Goal: Transaction & Acquisition: Purchase product/service

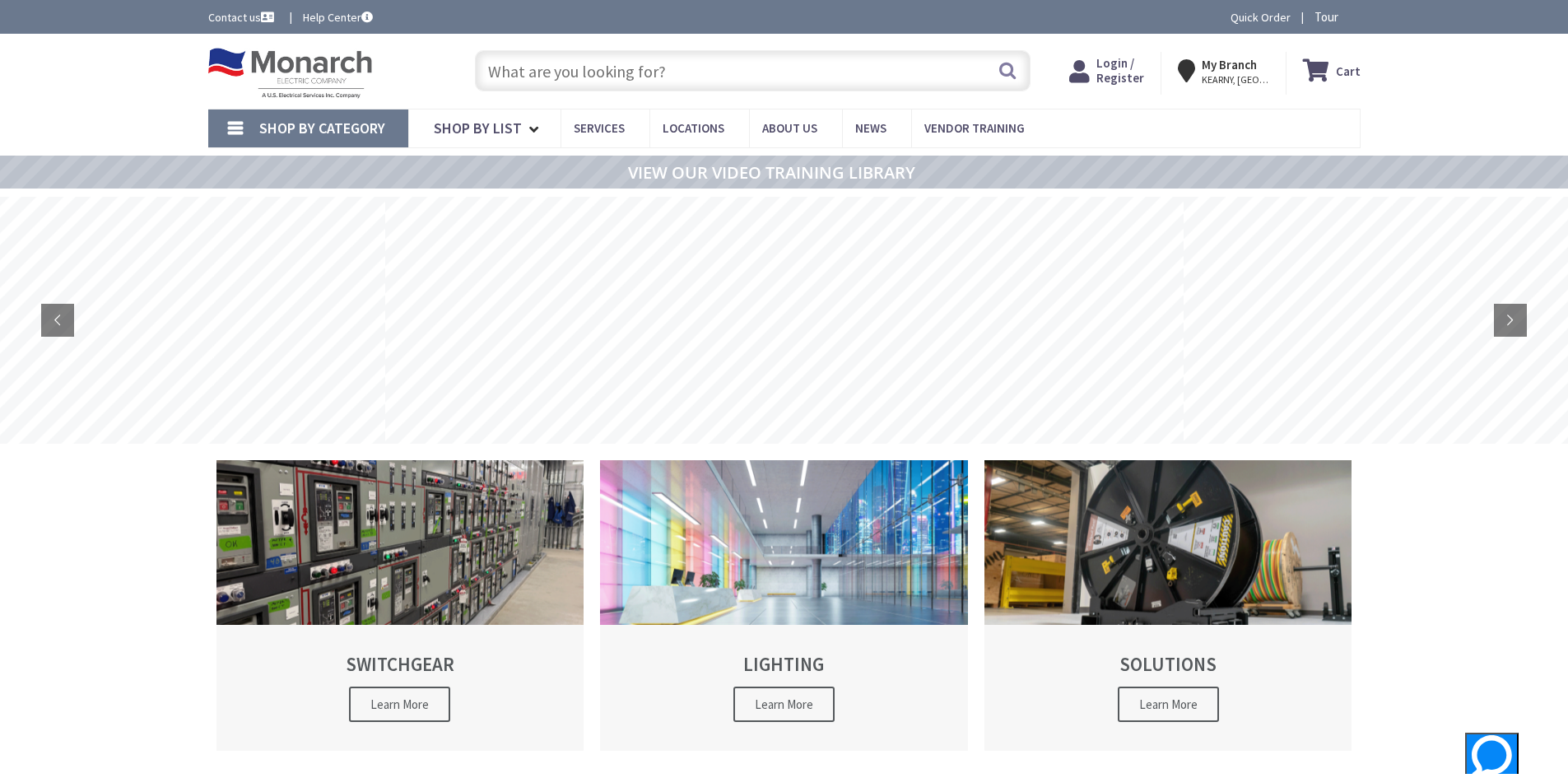
click at [587, 64] on input "text" at bounding box center [752, 71] width 556 height 41
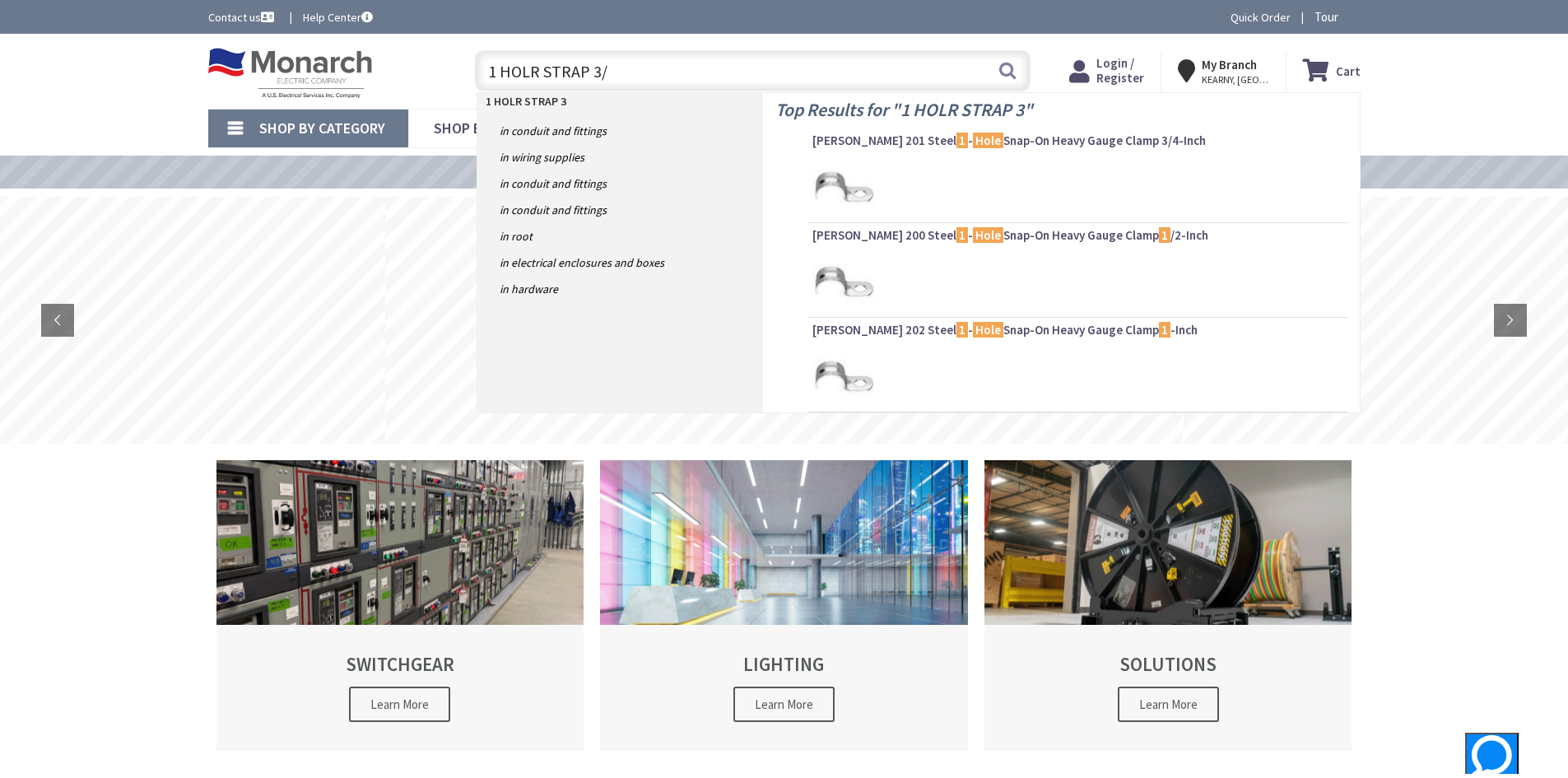
type input "1 HOLR STRAP 3/4"
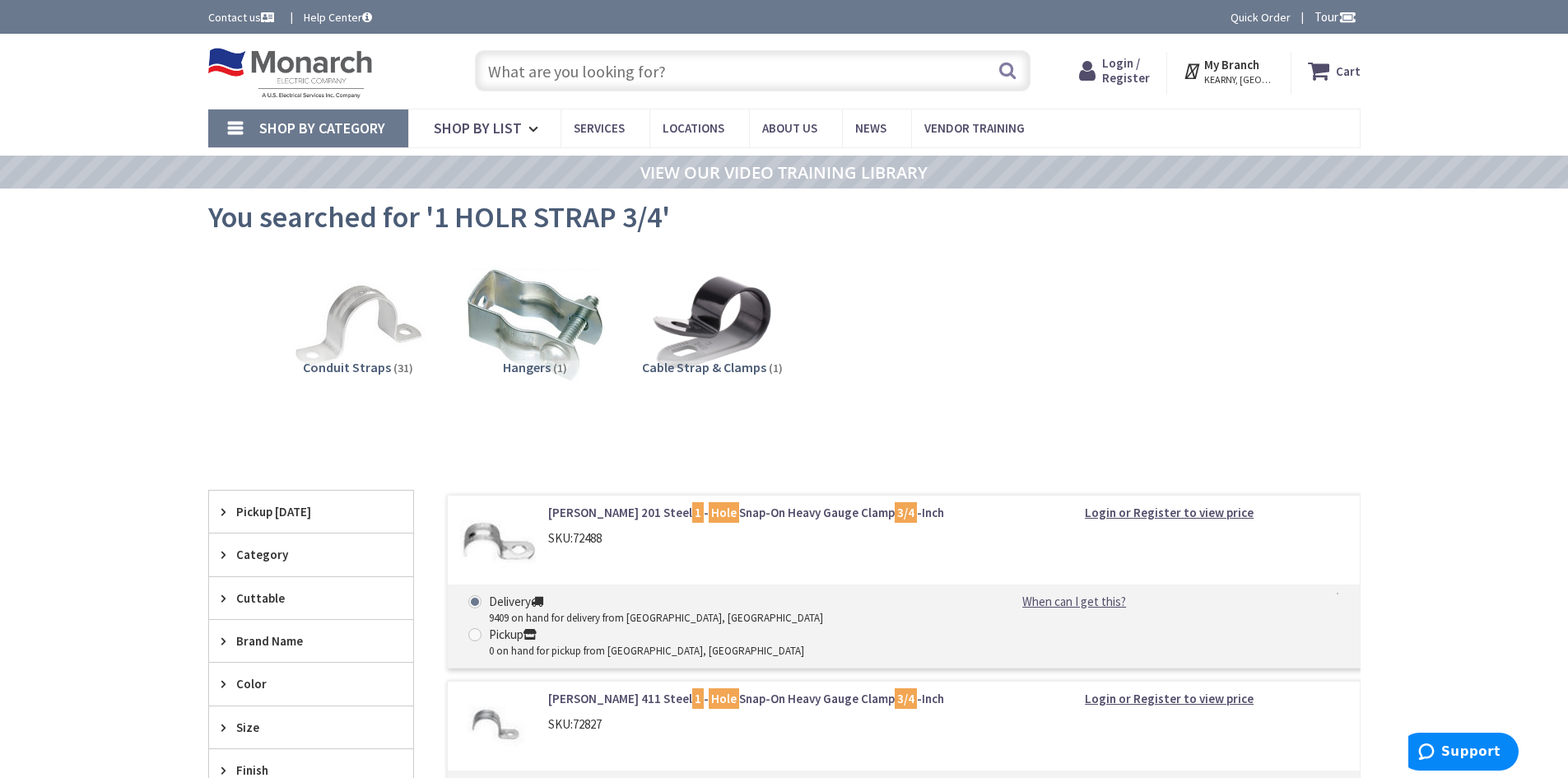
click at [669, 80] on input "text" at bounding box center [752, 71] width 556 height 41
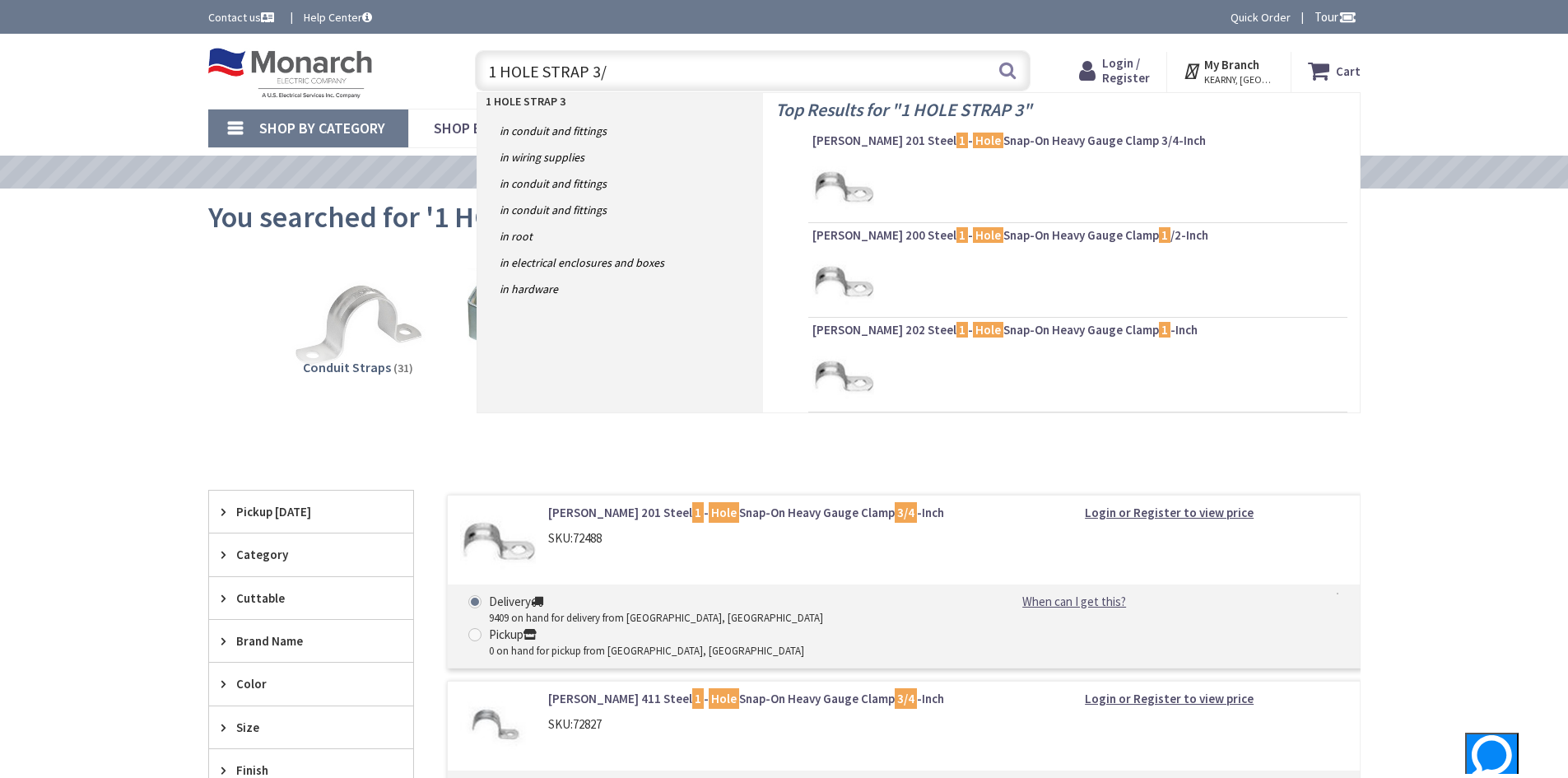
type input "1 HOLE STRAP 3/4"
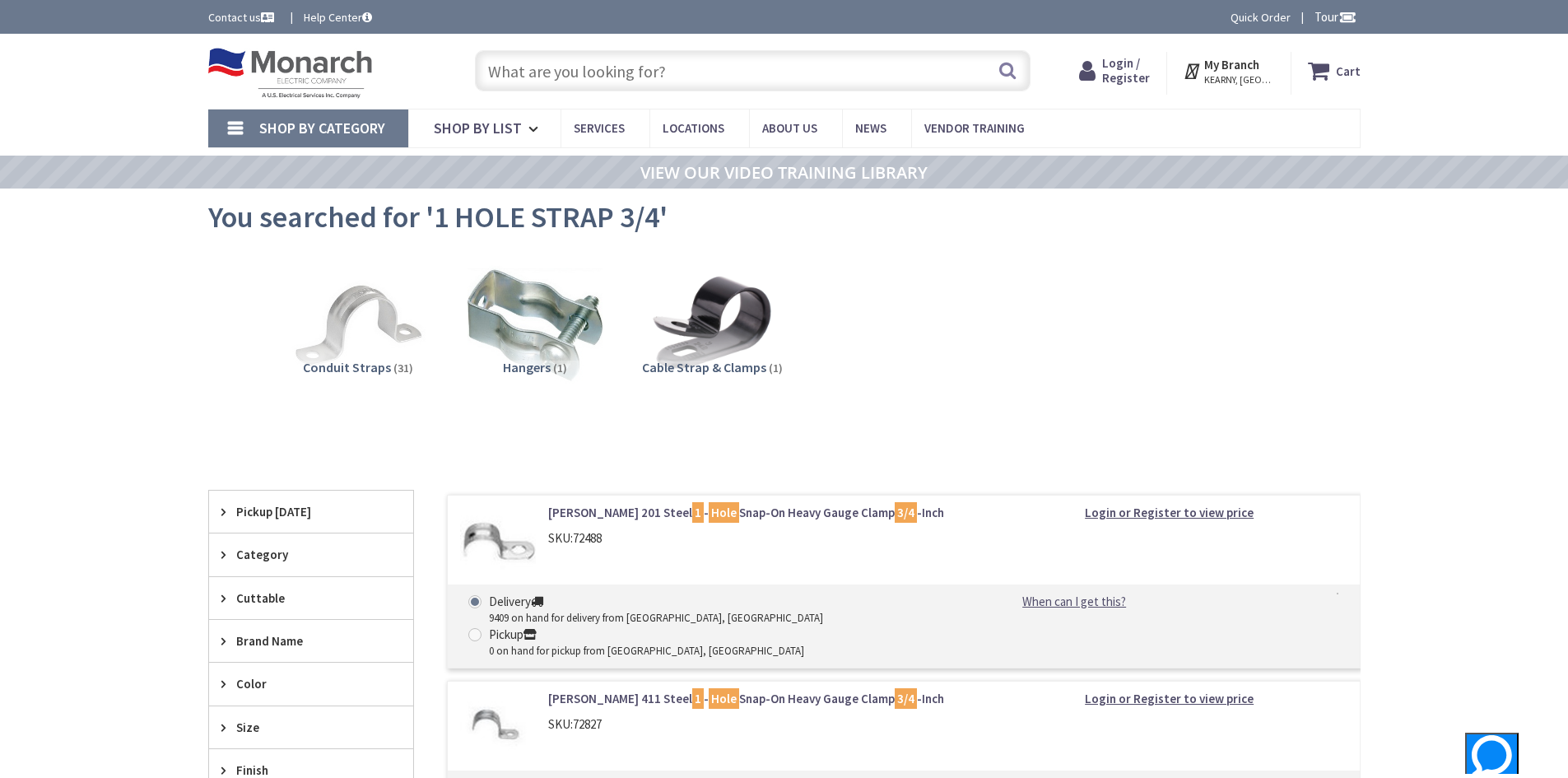
click at [1242, 75] on span "KEARNY, [GEOGRAPHIC_DATA]" at bounding box center [1239, 79] width 70 height 13
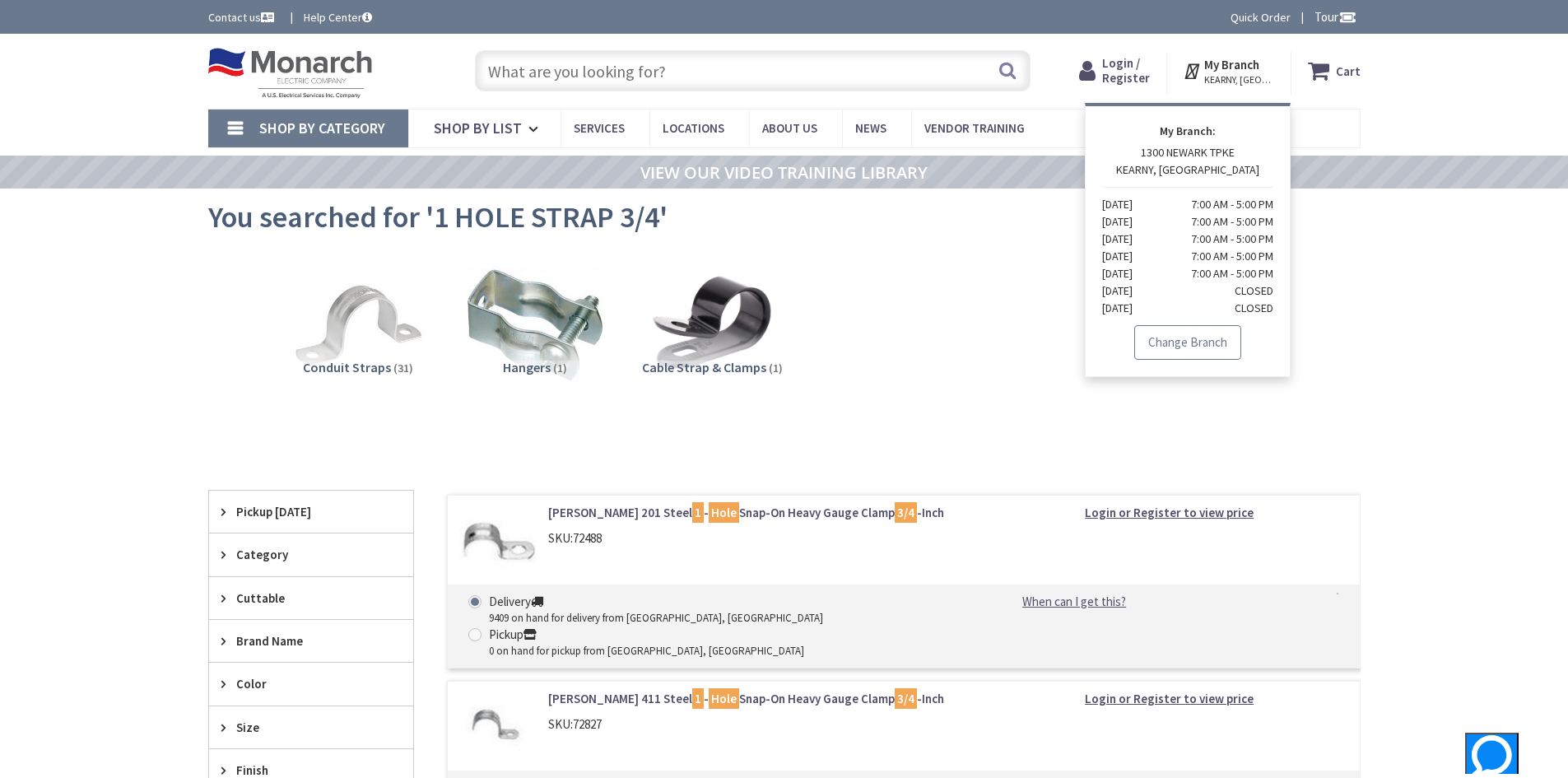
click at [1220, 331] on link "Change Branch" at bounding box center [1187, 342] width 107 height 34
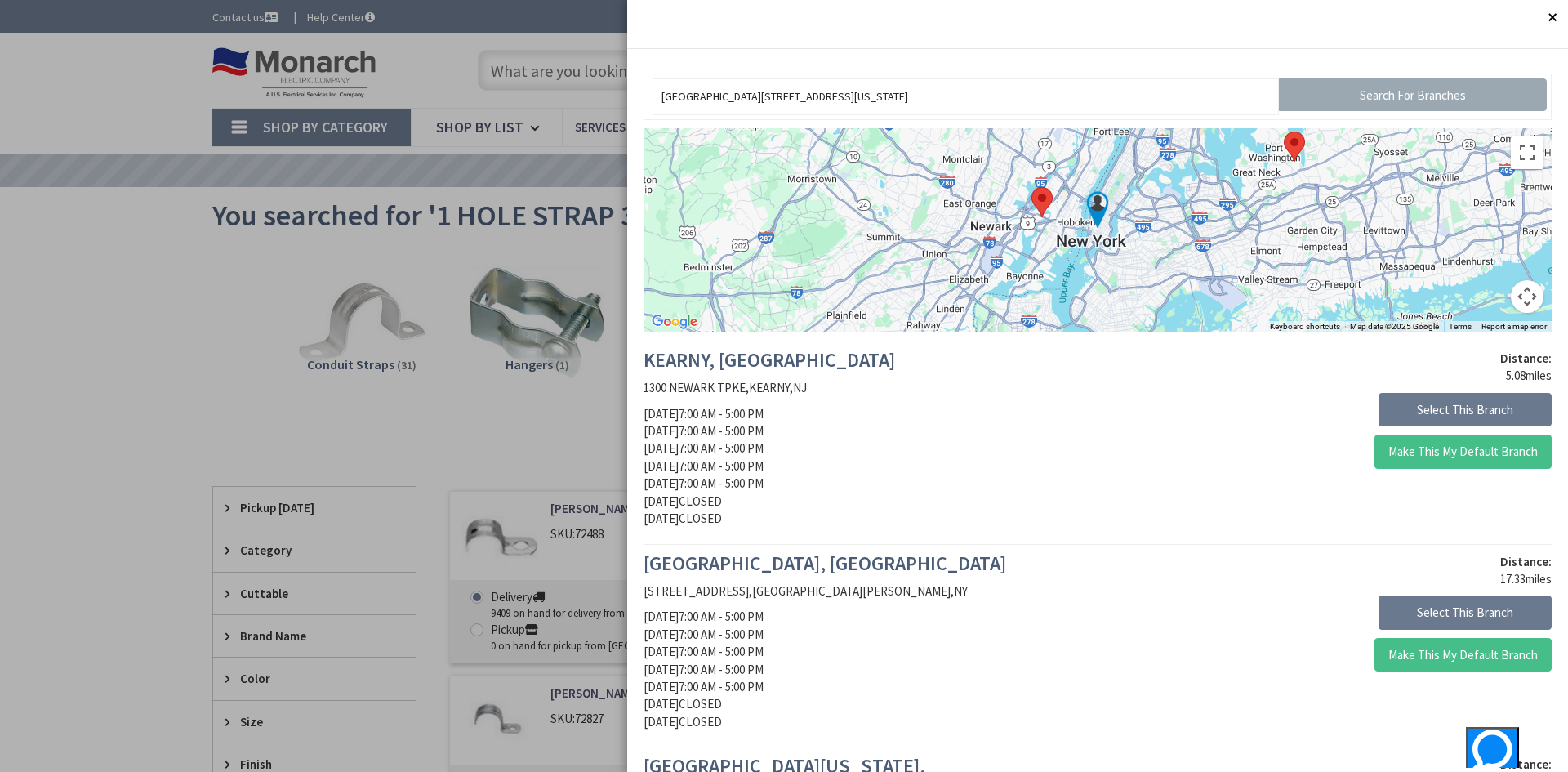
click at [1451, 92] on input "Search For Branches" at bounding box center [1413, 95] width 269 height 33
click at [1172, 94] on input "[GEOGRAPHIC_DATA][STREET_ADDRESS][US_STATE]" at bounding box center [965, 97] width 626 height 36
drag, startPoint x: 924, startPoint y: 96, endPoint x: 602, endPoint y: 70, distance: 323.0
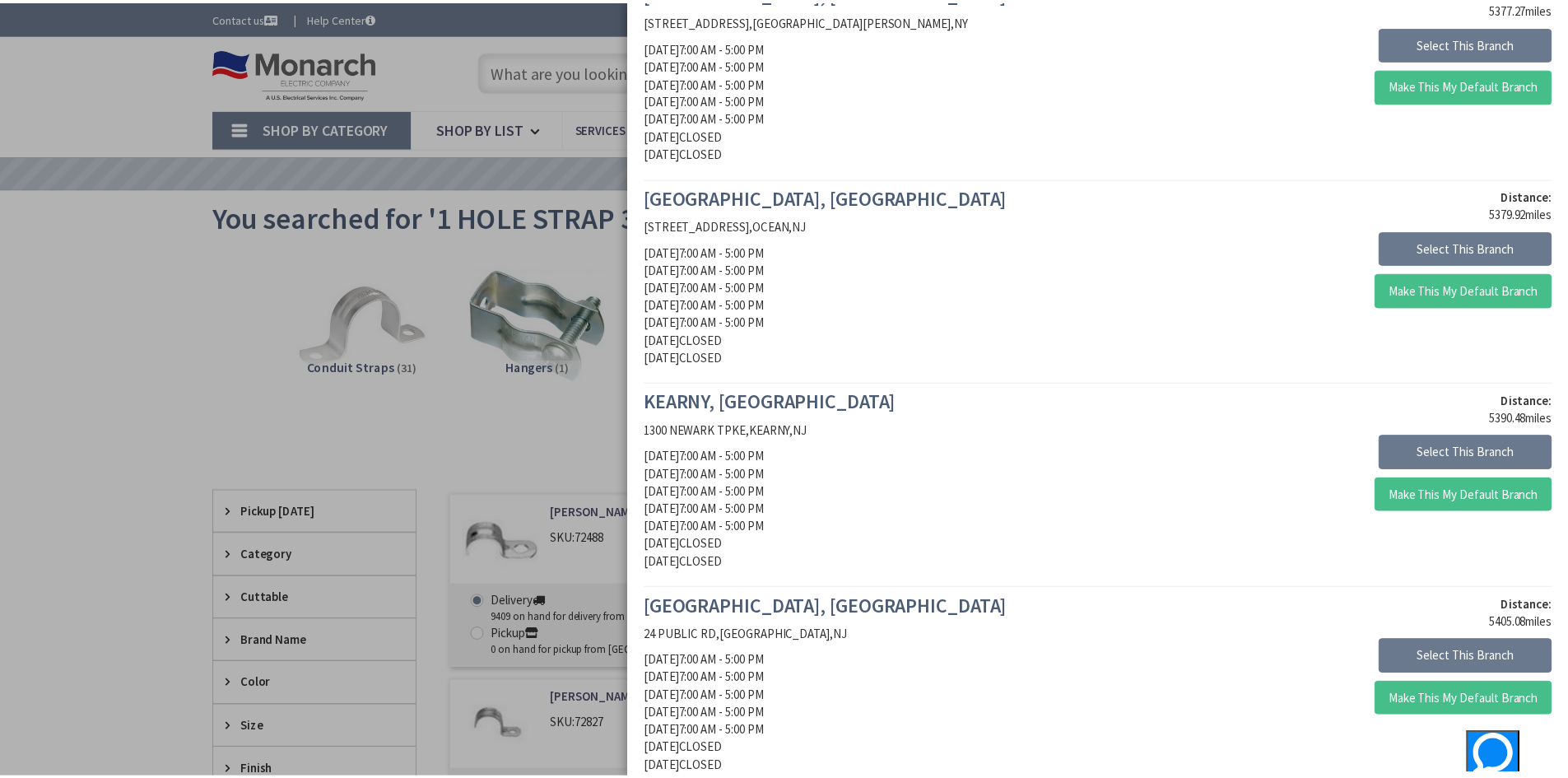
scroll to position [598, 0]
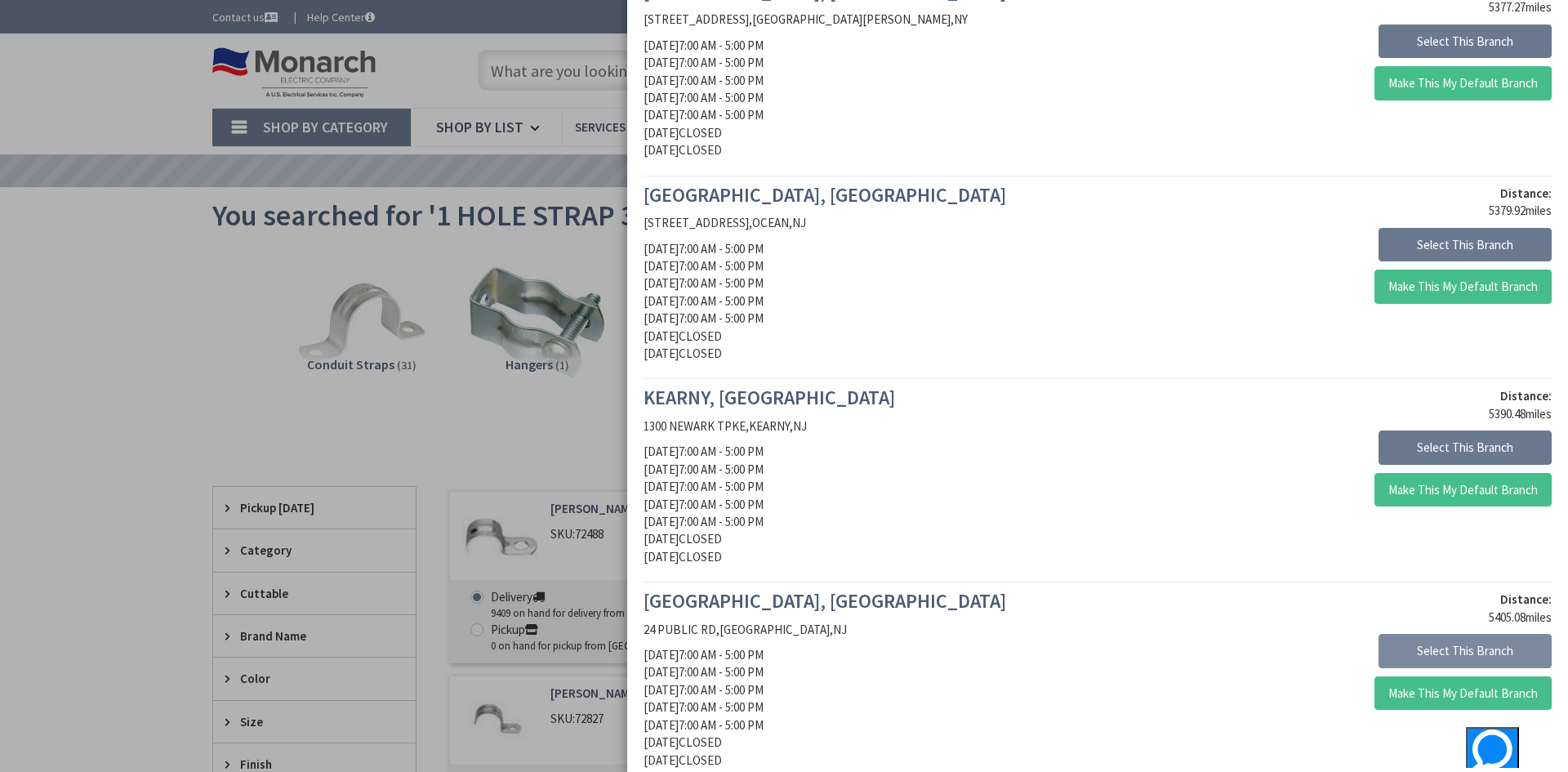
type input "MONROE"
click at [1387, 634] on button "Select This Branch" at bounding box center [1465, 651] width 173 height 34
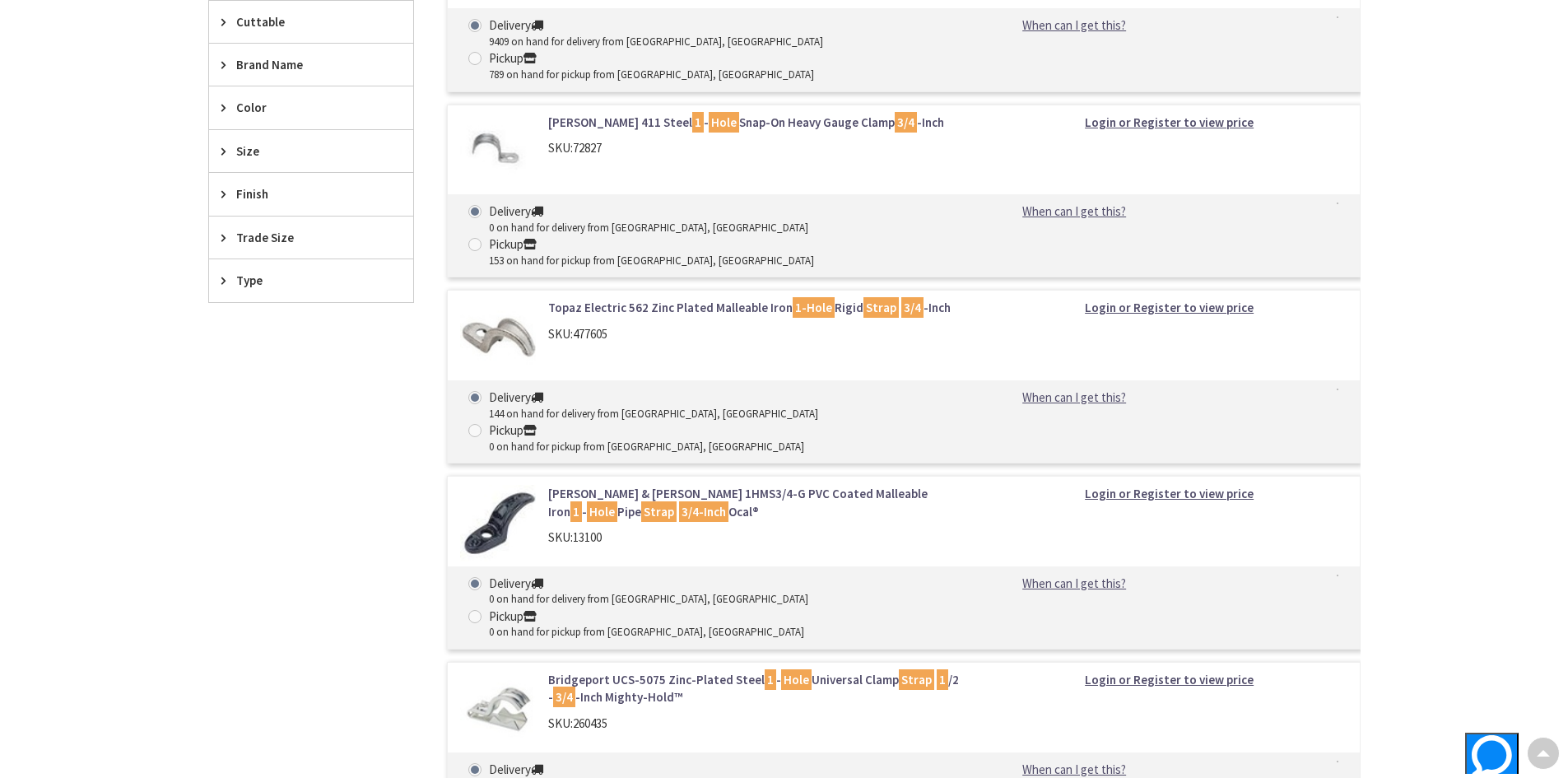
scroll to position [658, 0]
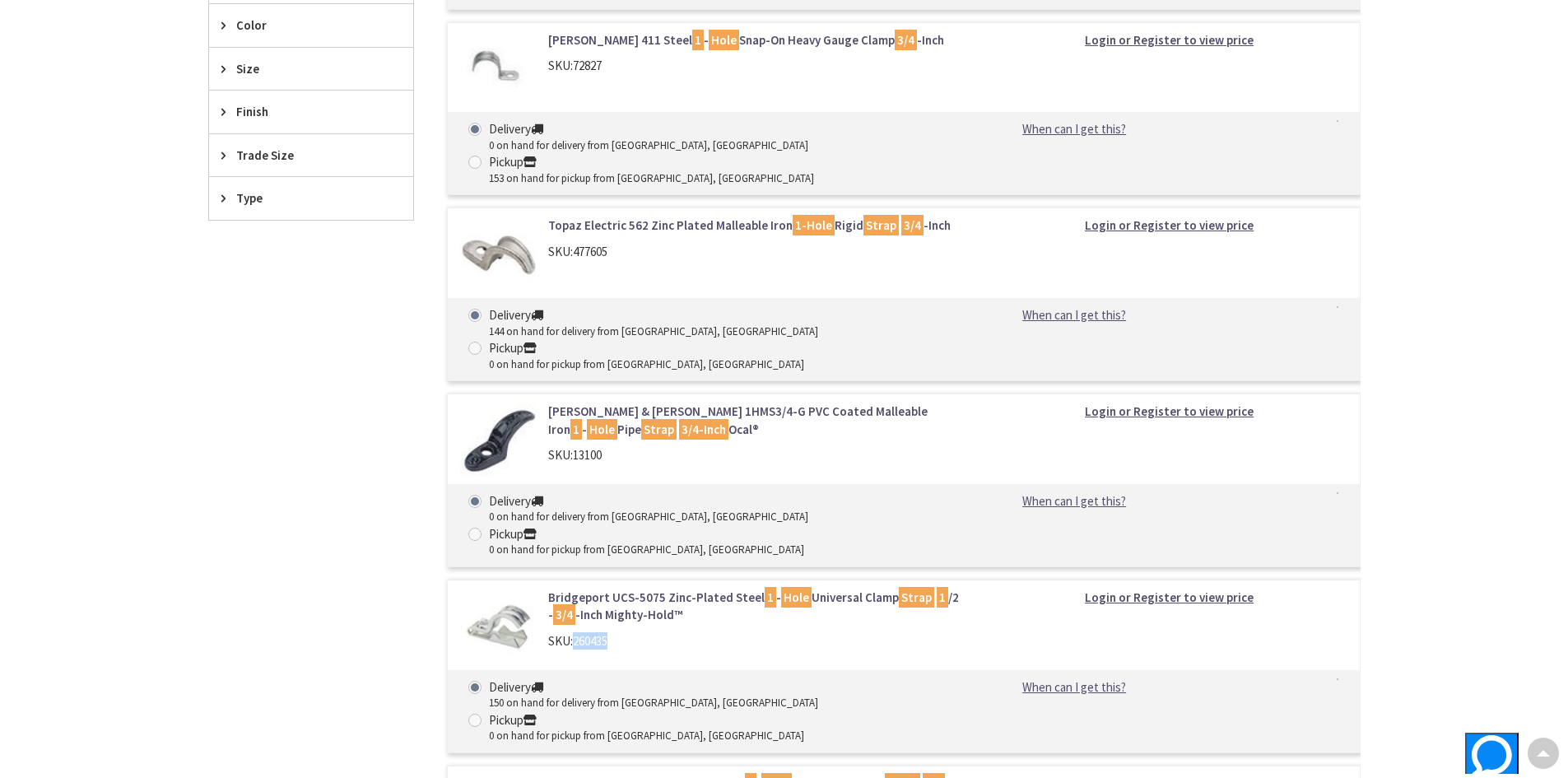
drag, startPoint x: 610, startPoint y: 513, endPoint x: 572, endPoint y: 519, distance: 38.5
click at [572, 588] on div "Bridgeport UCS-5075 Zinc-Plated Steel 1 - Hole Universal Clamp Strap 1 /2 - 3/4…" at bounding box center [758, 623] width 444 height 69
copy div "260435"
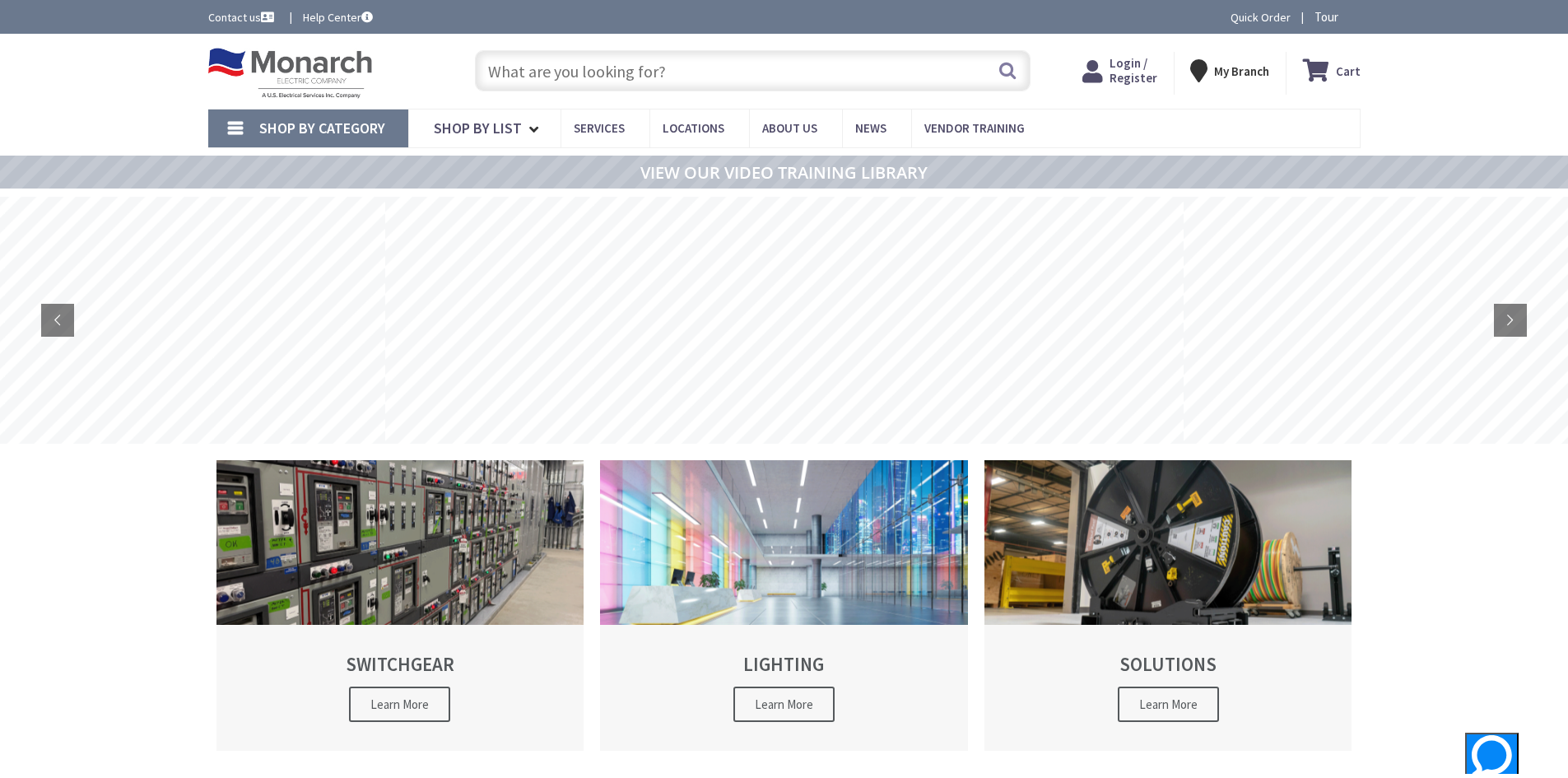
click at [1244, 79] on span "My Branch" at bounding box center [1242, 71] width 56 height 30
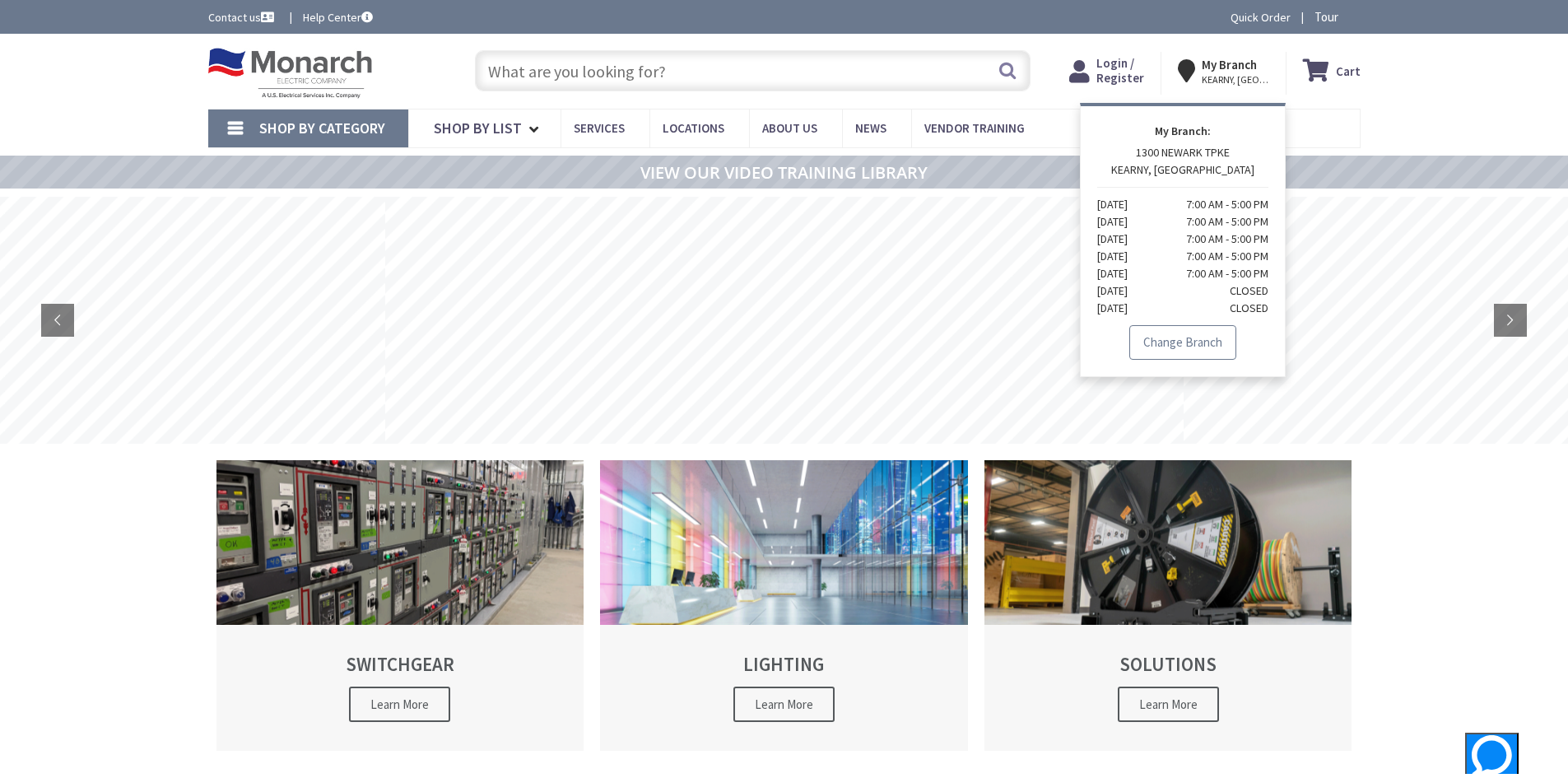
click at [1179, 343] on link "Change Branch" at bounding box center [1182, 342] width 107 height 34
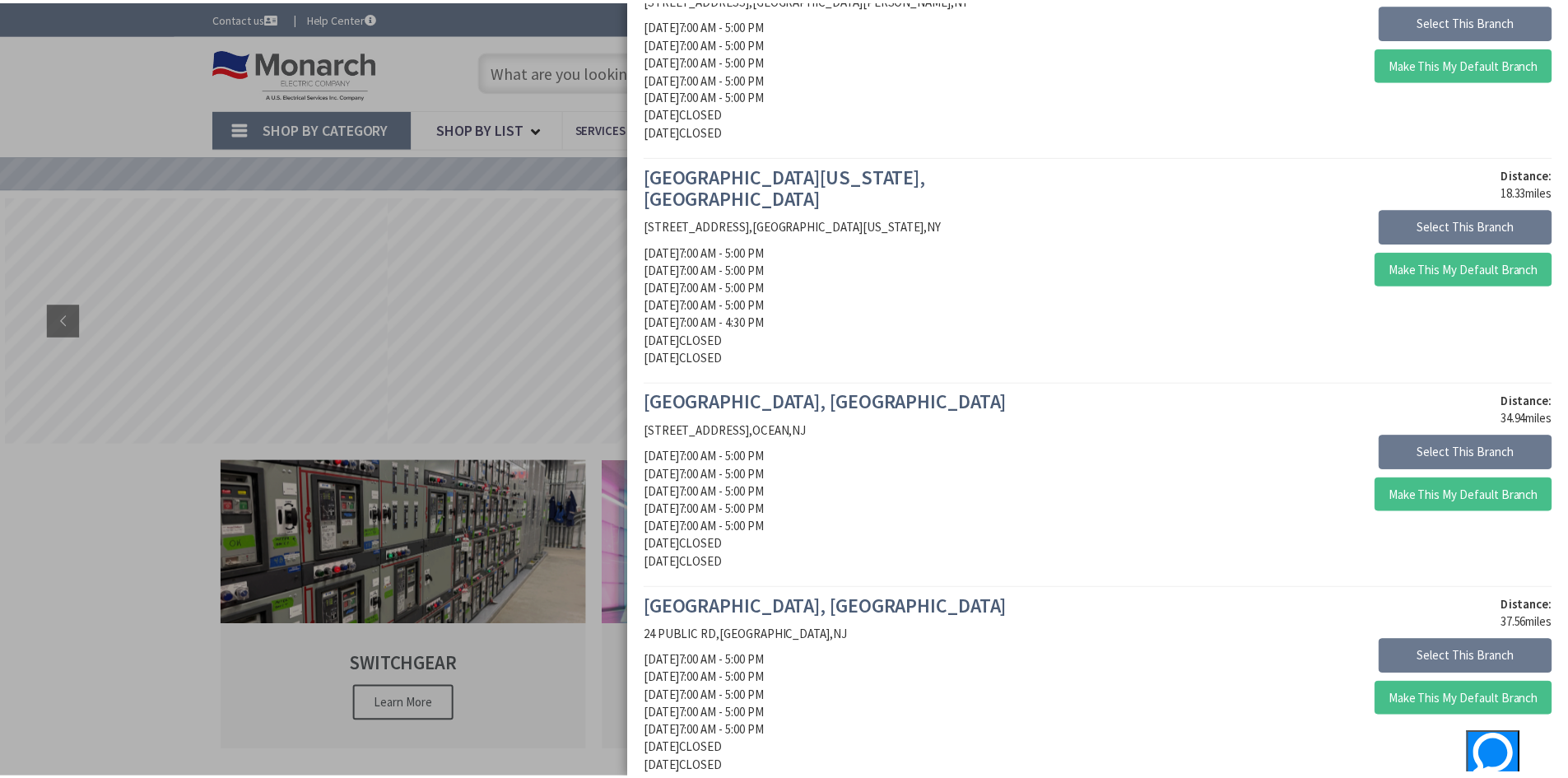
scroll to position [598, 0]
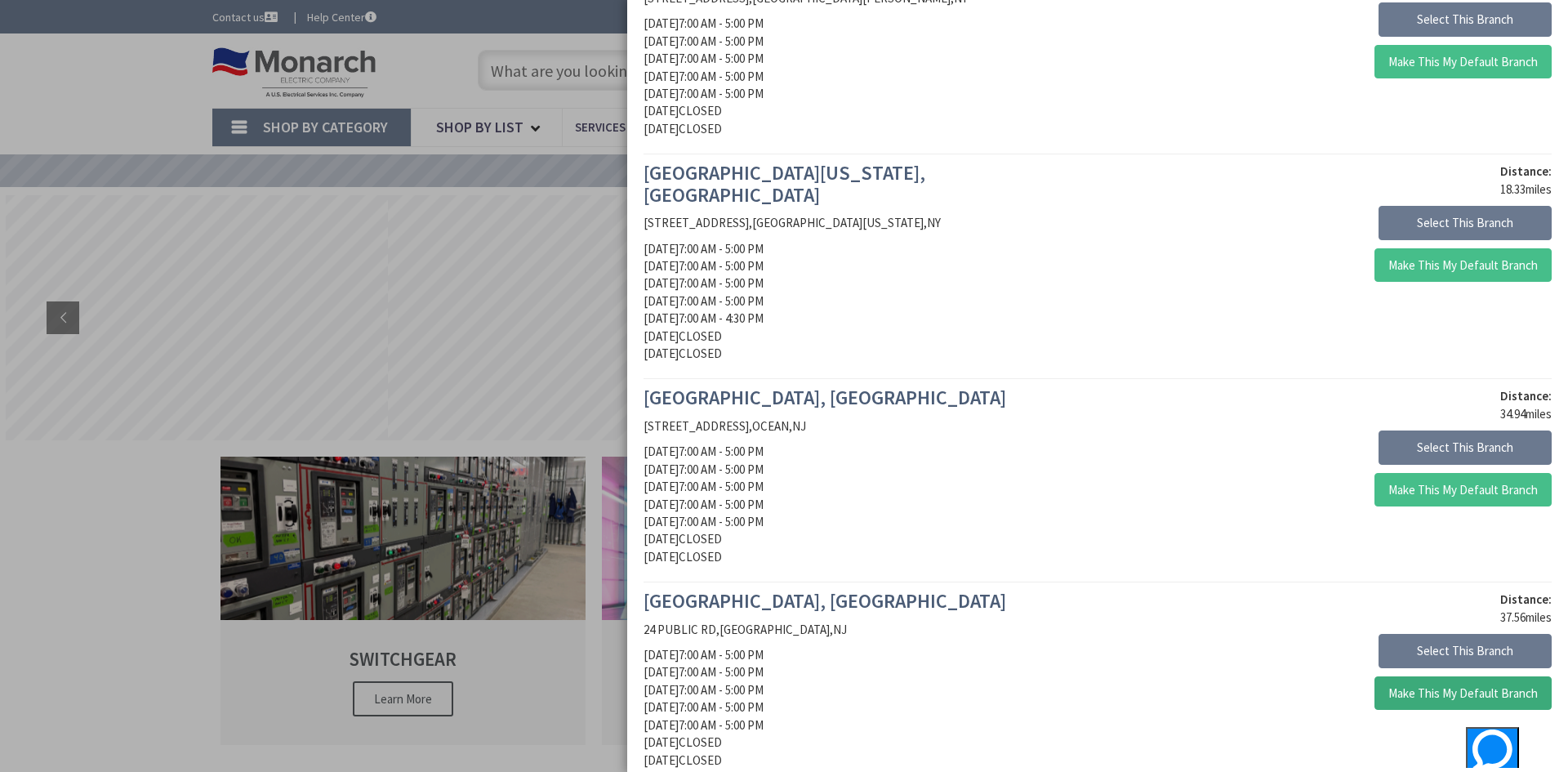
click at [1459, 686] on button "Make This My Default Branch" at bounding box center [1462, 693] width 177 height 34
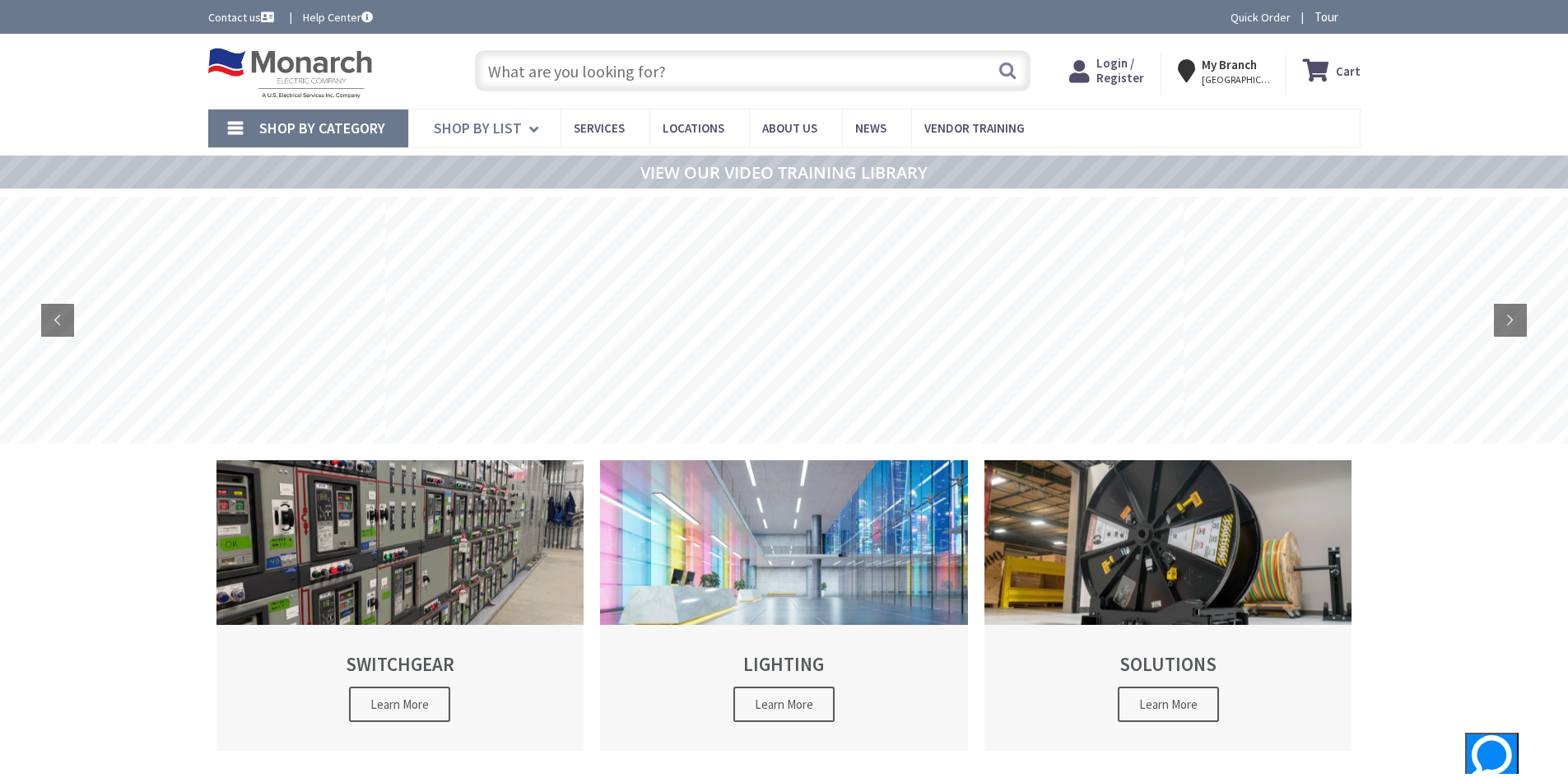
click at [516, 123] on span "Shop By List" at bounding box center [477, 128] width 88 height 19
click at [353, 136] on span "Shop By Category" at bounding box center [322, 128] width 126 height 19
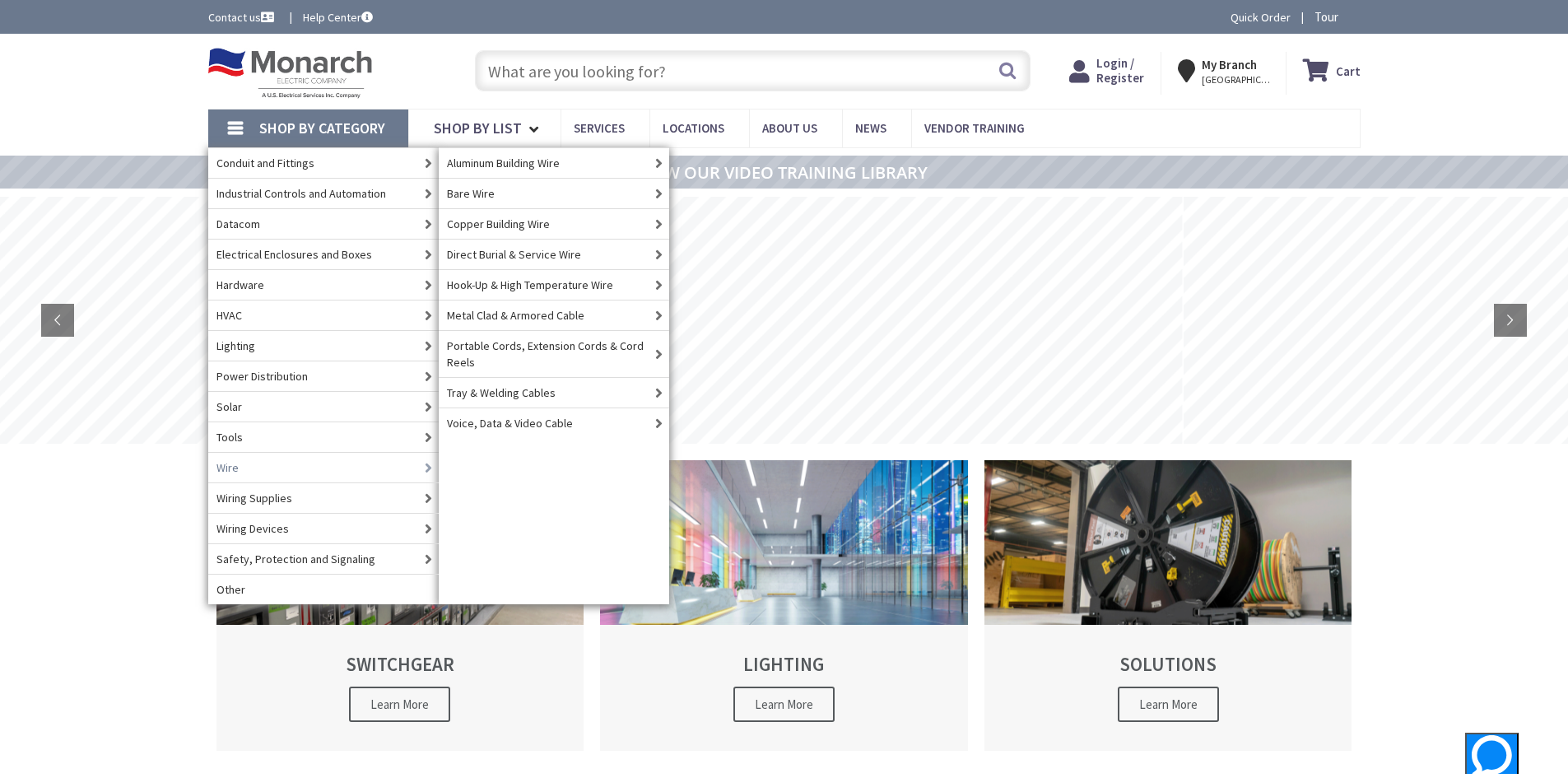
click at [426, 469] on icon at bounding box center [429, 467] width 20 height 28
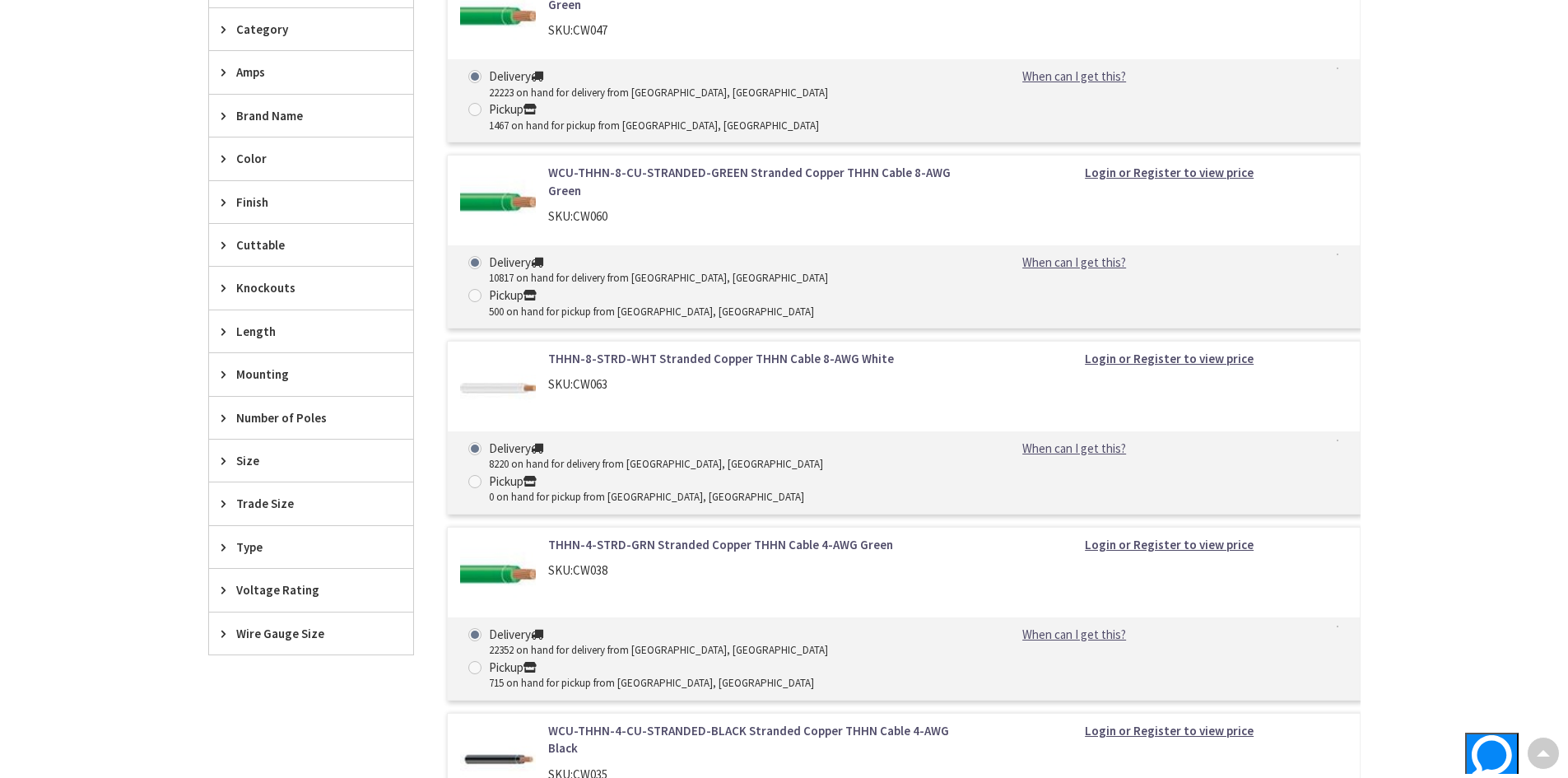
scroll to position [658, 0]
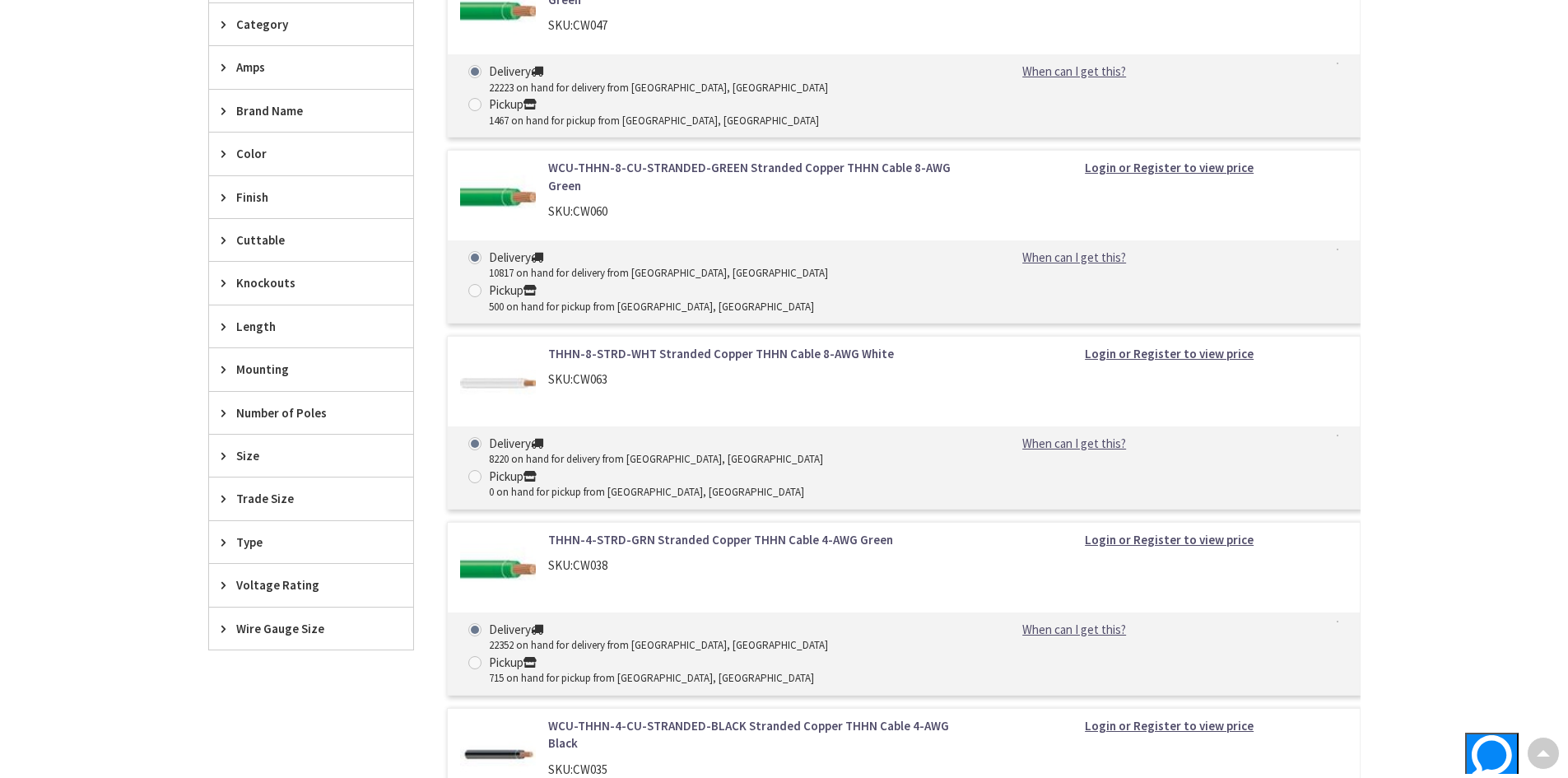
click at [624, 345] on link "THHN-8-STRD-WHT Stranded Copper THHN Cable 8-AWG White" at bounding box center [758, 354] width 419 height 17
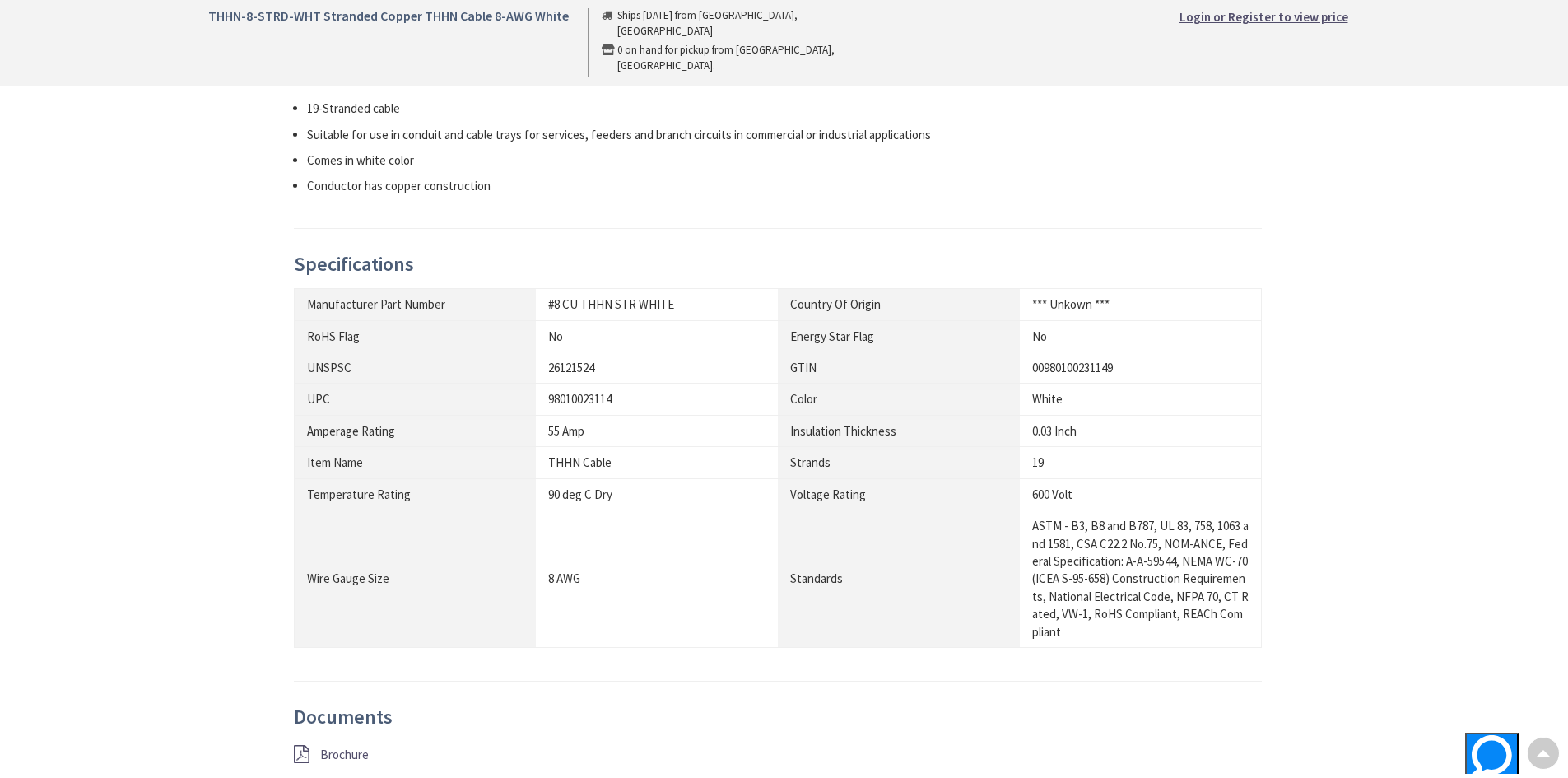
scroll to position [823, 0]
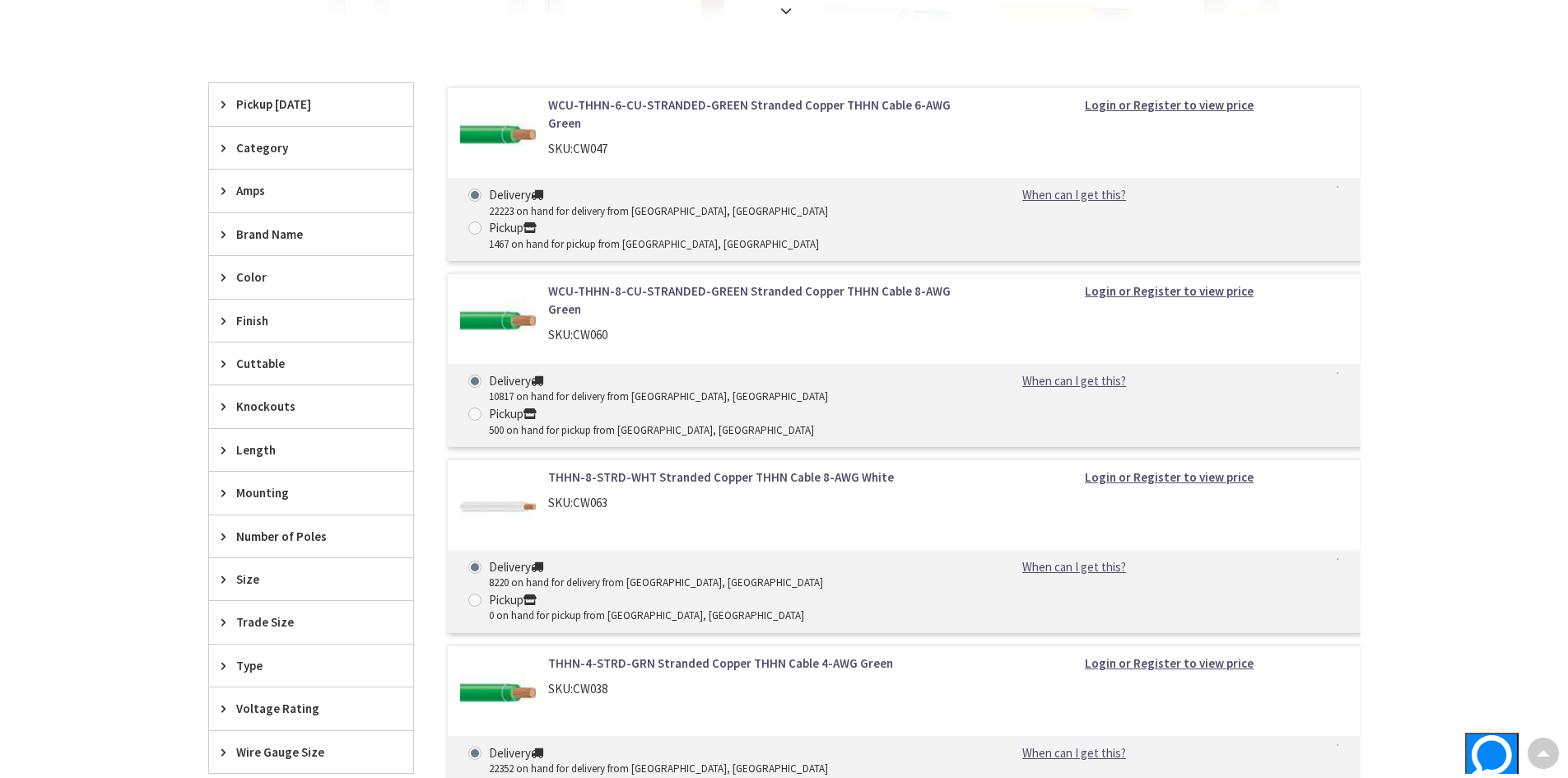
scroll to position [494, 0]
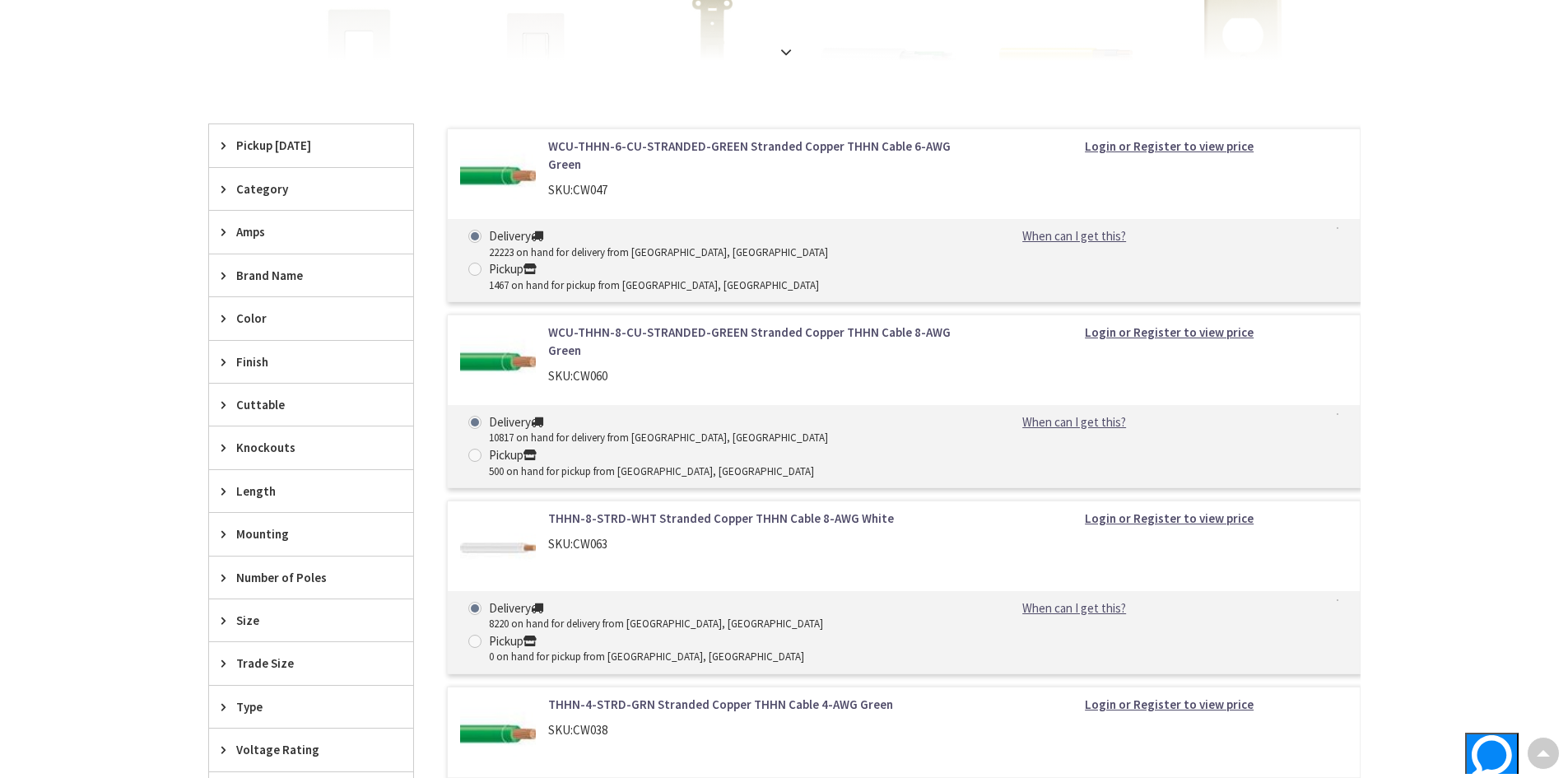
click at [270, 143] on span "Pickup [DATE]" at bounding box center [303, 145] width 134 height 17
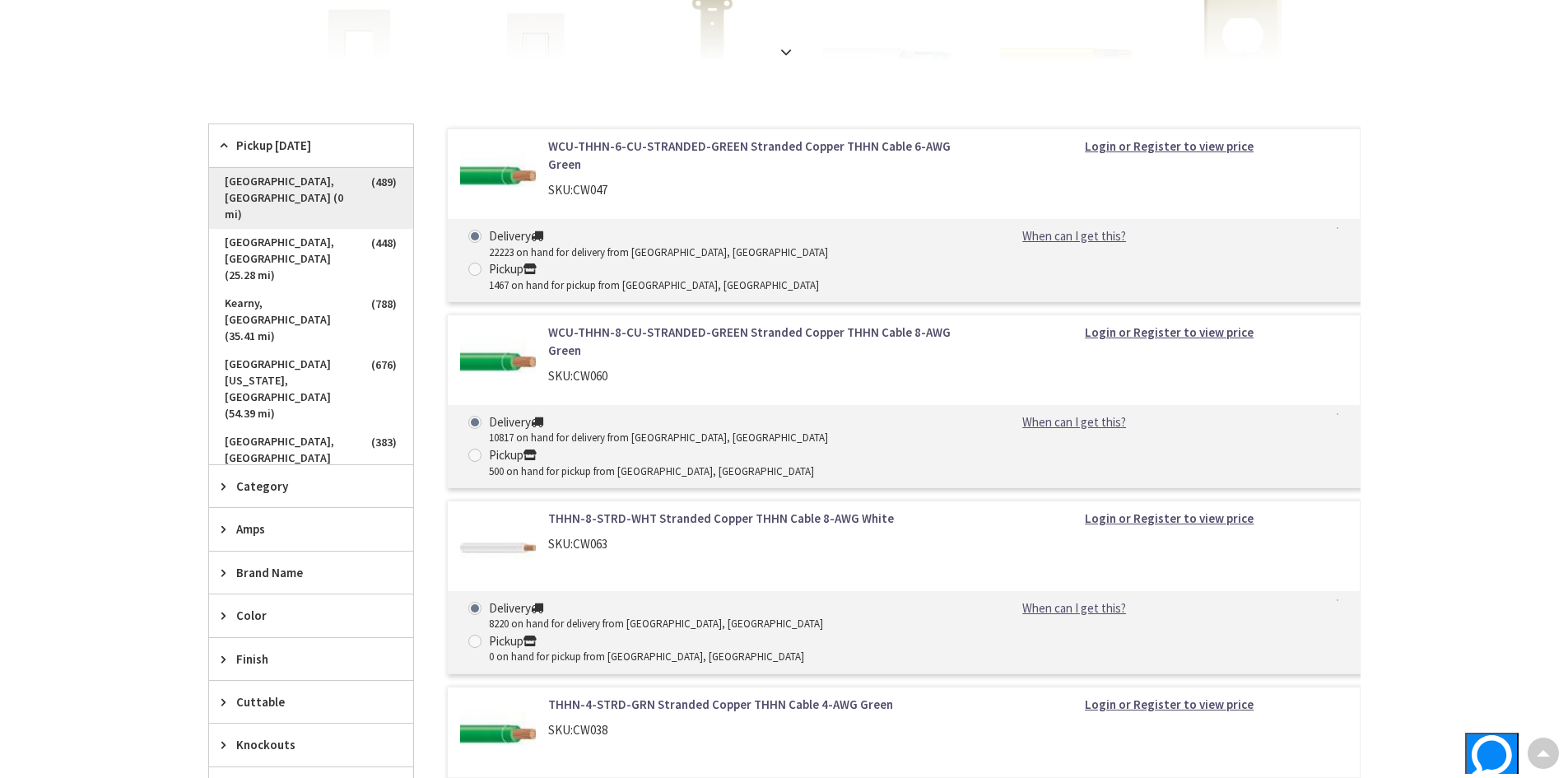
click at [296, 183] on span "[GEOGRAPHIC_DATA], [GEOGRAPHIC_DATA] (0 mi)" at bounding box center [311, 198] width 204 height 61
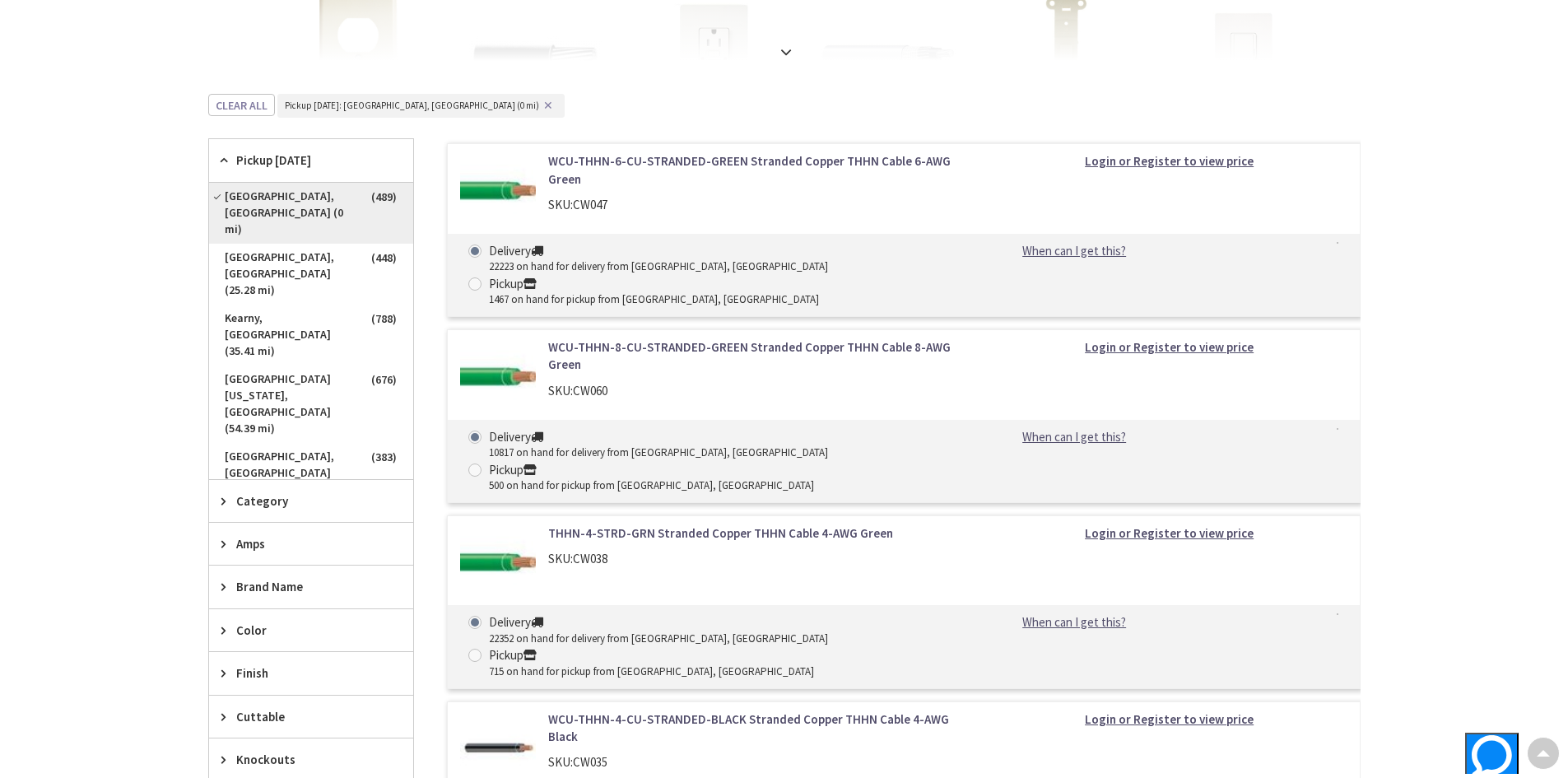
click at [368, 194] on span "[GEOGRAPHIC_DATA], [GEOGRAPHIC_DATA] (0 mi)" at bounding box center [311, 213] width 204 height 61
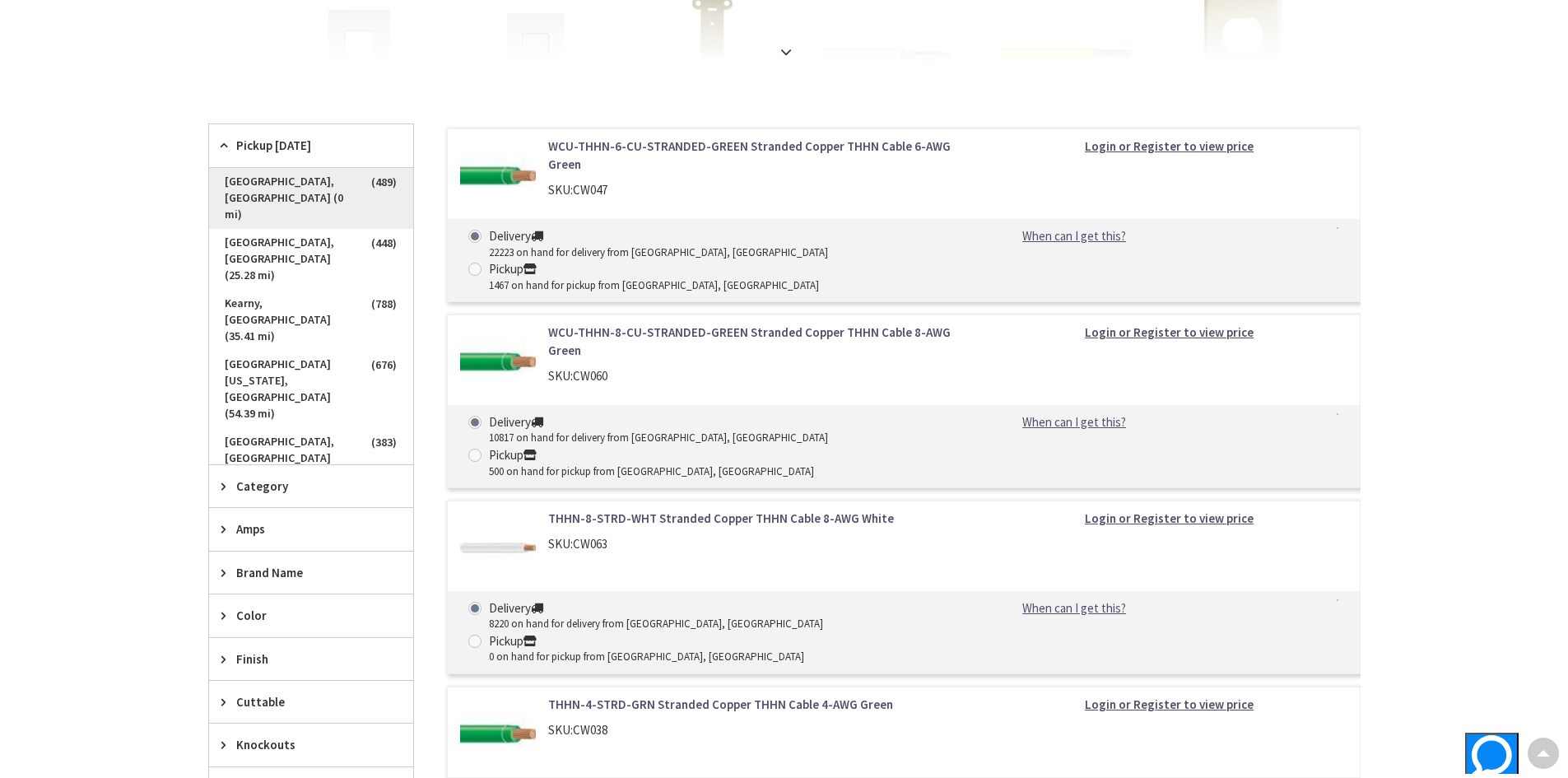
click at [306, 178] on span "[GEOGRAPHIC_DATA], [GEOGRAPHIC_DATA] (0 mi)" at bounding box center [311, 198] width 204 height 61
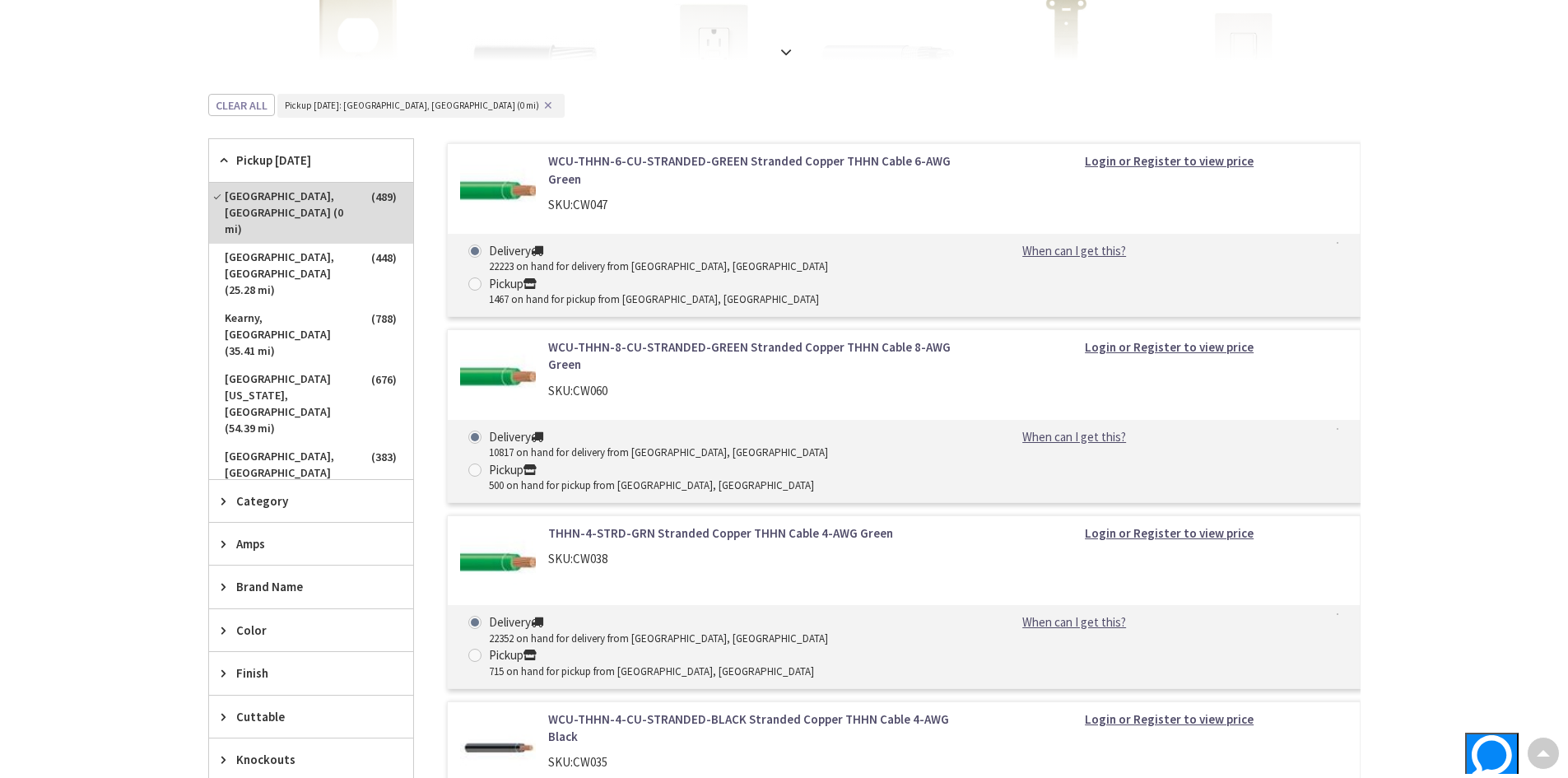
click at [306, 178] on div "Pickup [DATE]" at bounding box center [311, 161] width 204 height 43
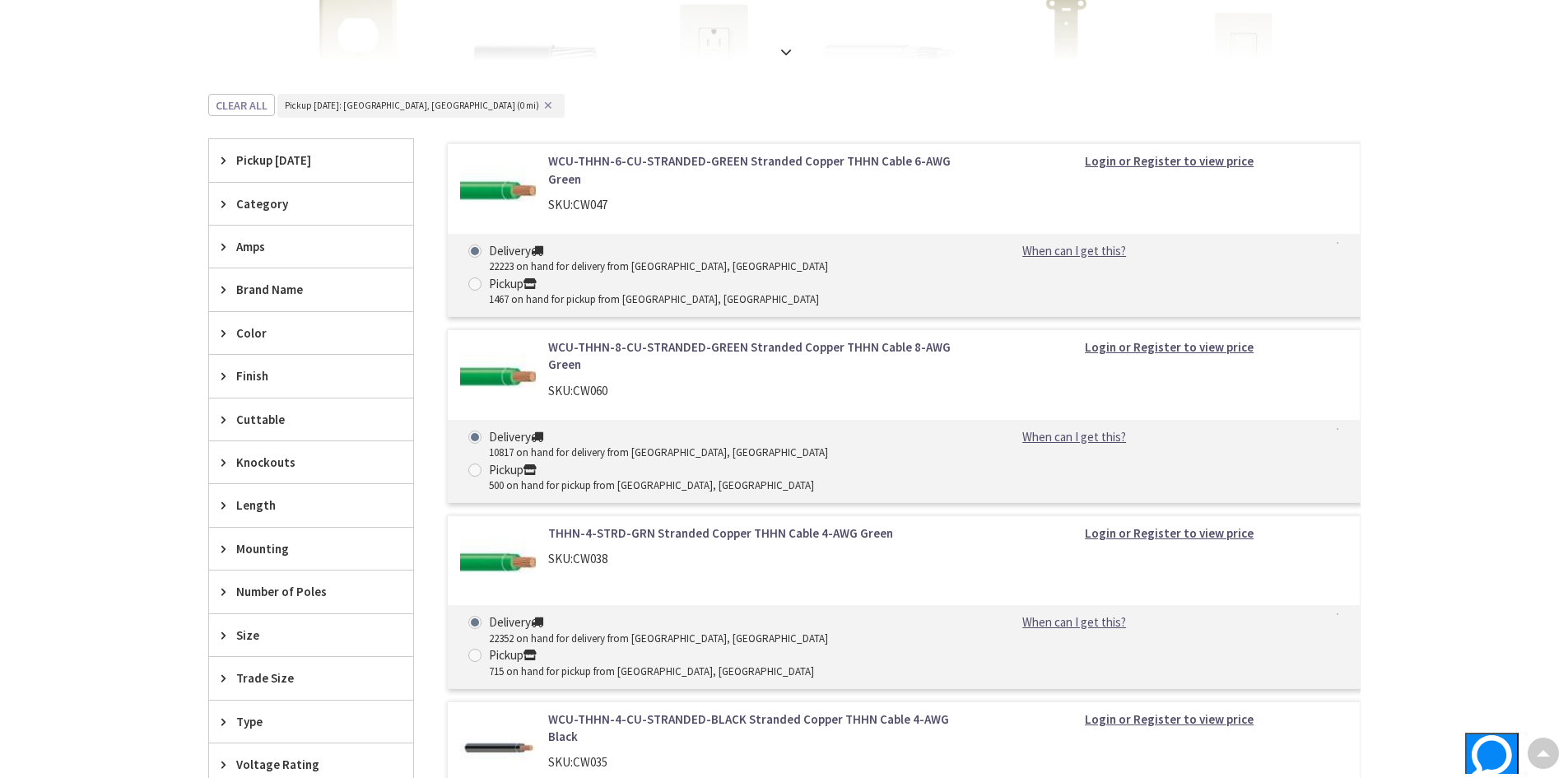
click at [269, 166] on span "Pickup [DATE]" at bounding box center [303, 160] width 134 height 17
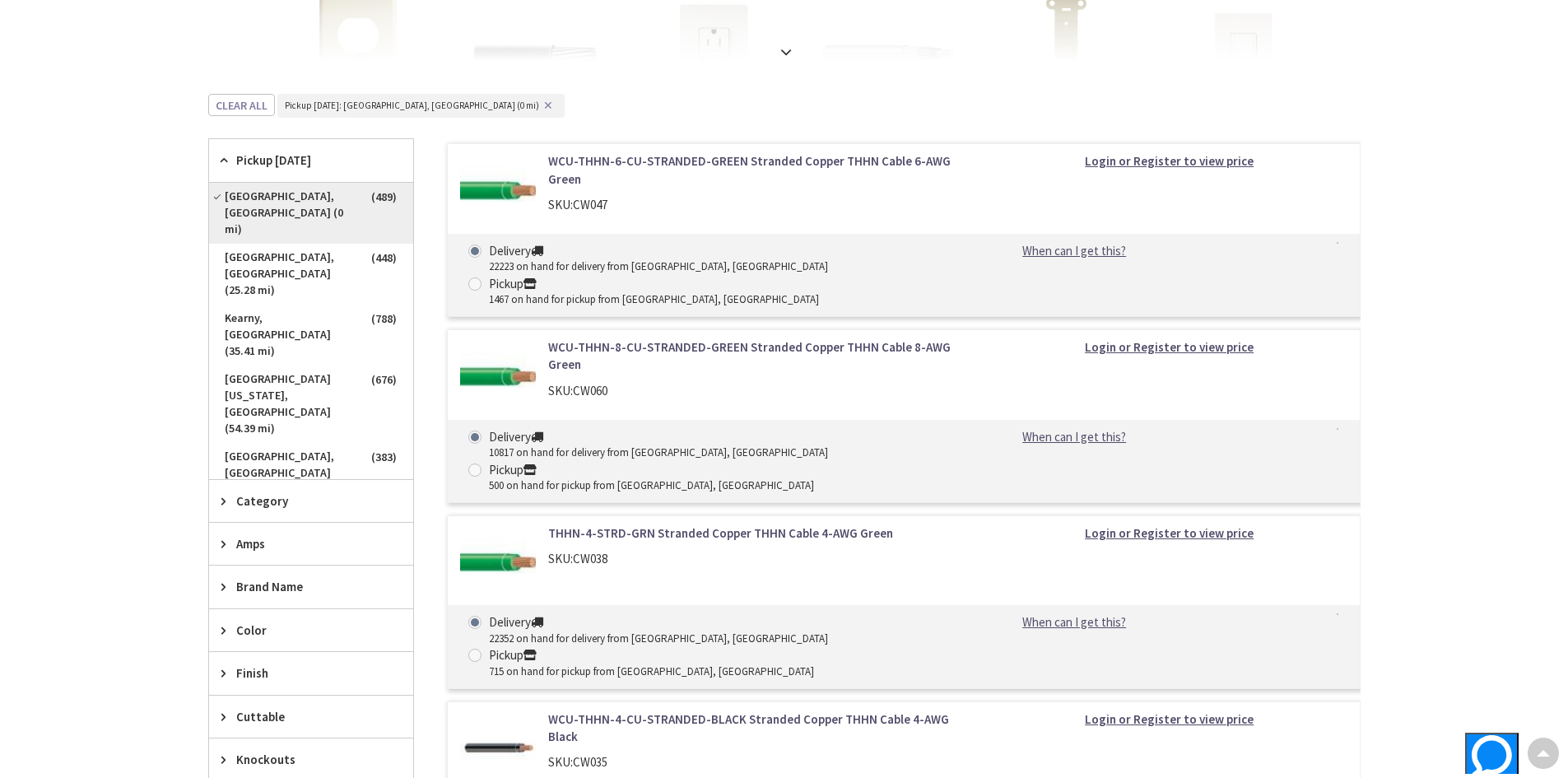
click at [284, 195] on span "[GEOGRAPHIC_DATA], [GEOGRAPHIC_DATA] (0 mi)" at bounding box center [311, 213] width 204 height 61
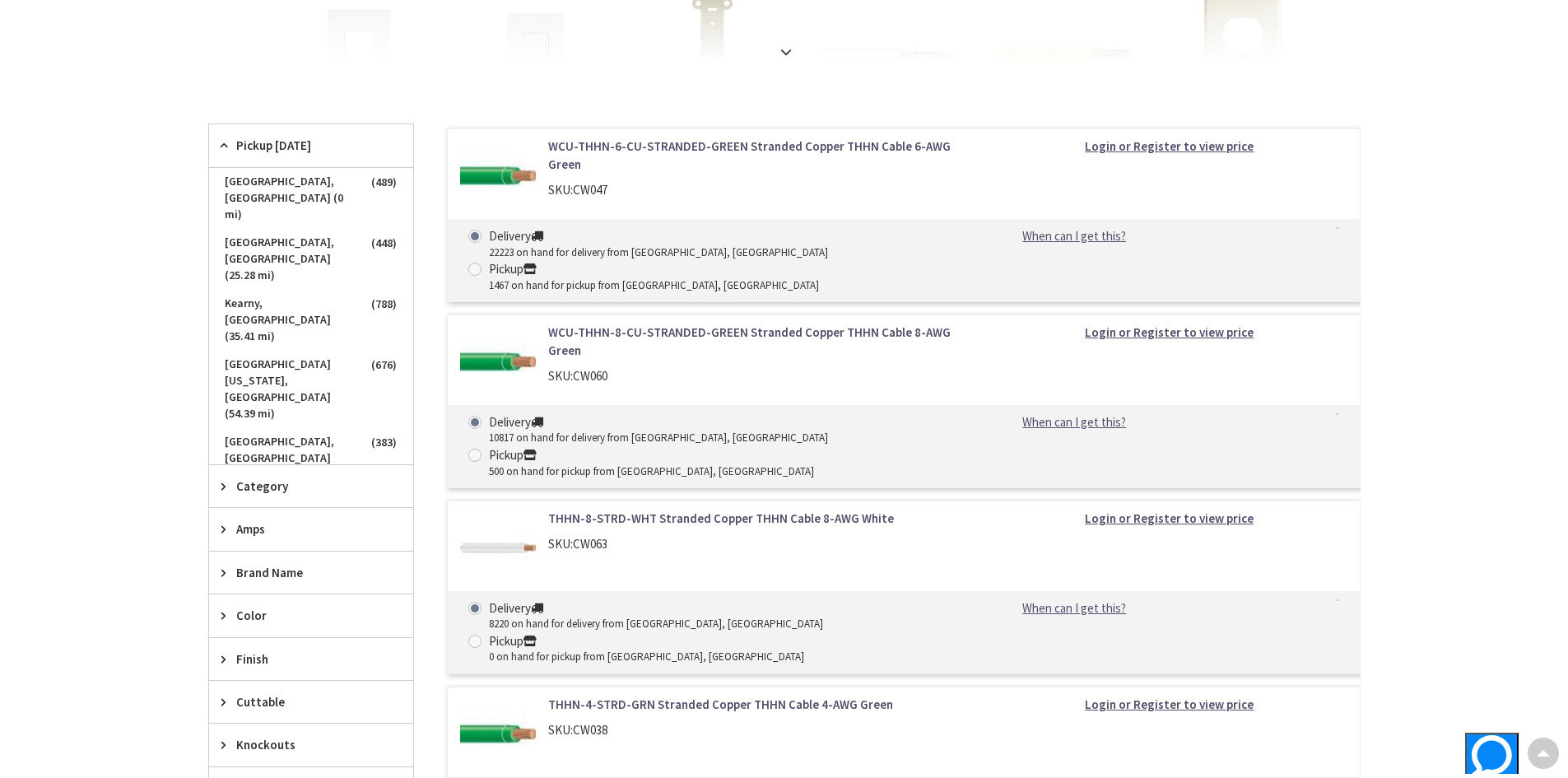
click at [284, 195] on span "[GEOGRAPHIC_DATA], [GEOGRAPHIC_DATA] (0 mi)" at bounding box center [311, 198] width 204 height 61
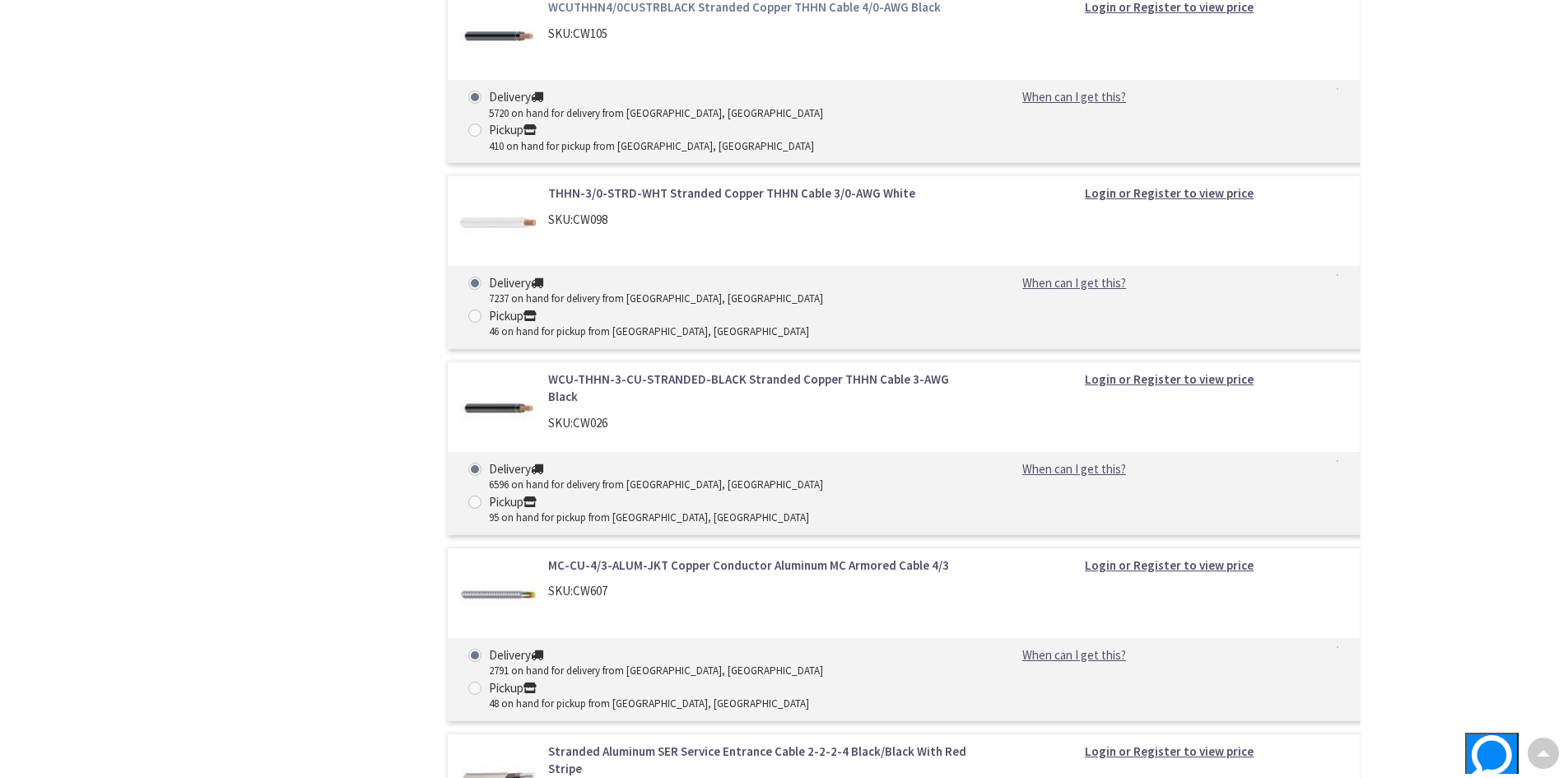
scroll to position [3951, 0]
